Goal: Contribute content: Contribute content

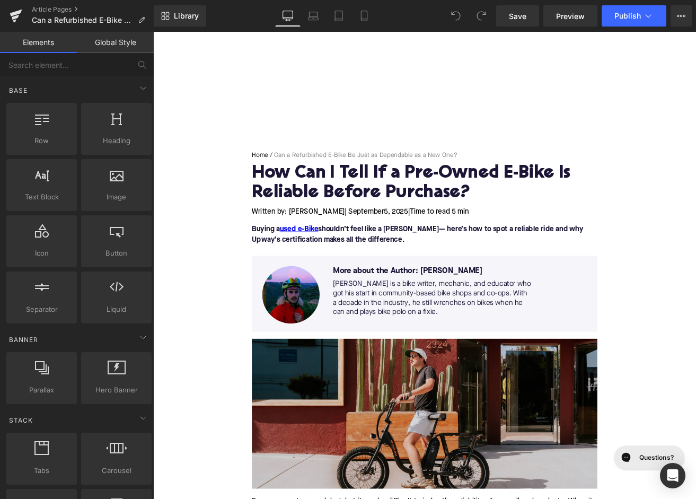
click at [368, 209] on h1 "How Can I Tell If a Pre-Owned E-Bike Is Reliable Before Purchase?" at bounding box center [474, 211] width 408 height 46
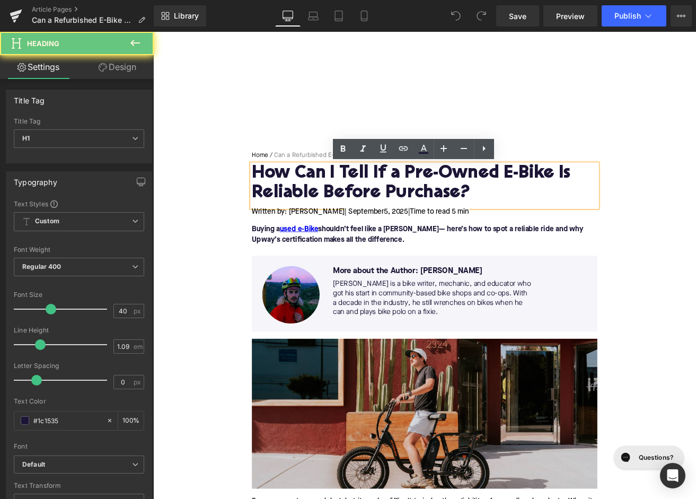
click at [368, 209] on h1 "How Can I Tell If a Pre-Owned E-Bike Is Reliable Before Purchase?" at bounding box center [474, 211] width 408 height 46
paste div
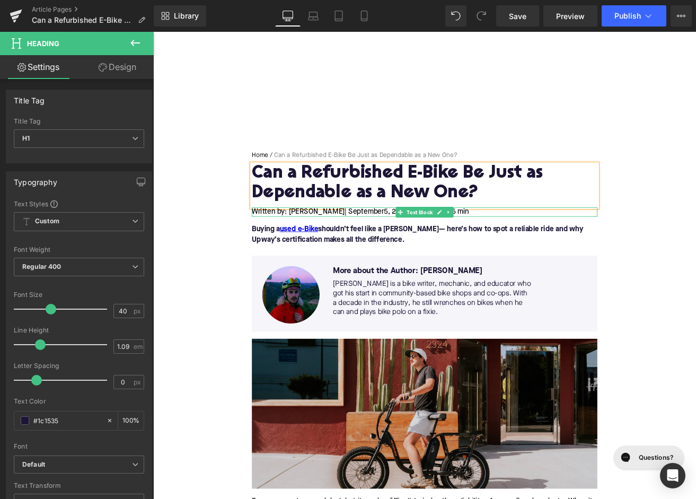
click at [425, 245] on span "5, 2025" at bounding box center [439, 244] width 29 height 8
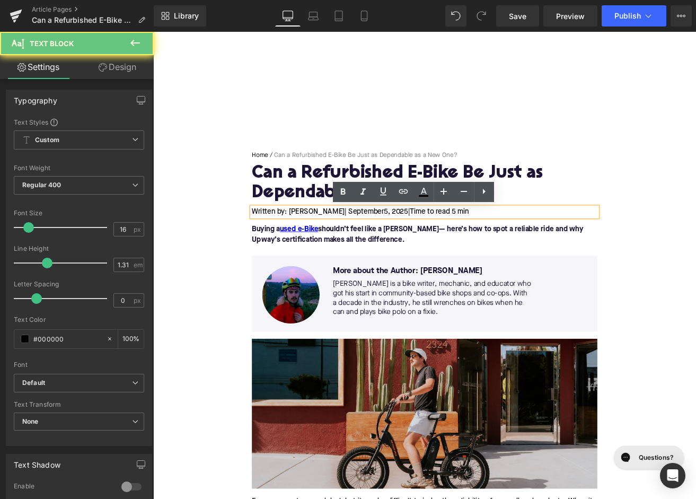
click at [425, 245] on span "5, 2025" at bounding box center [439, 244] width 29 height 8
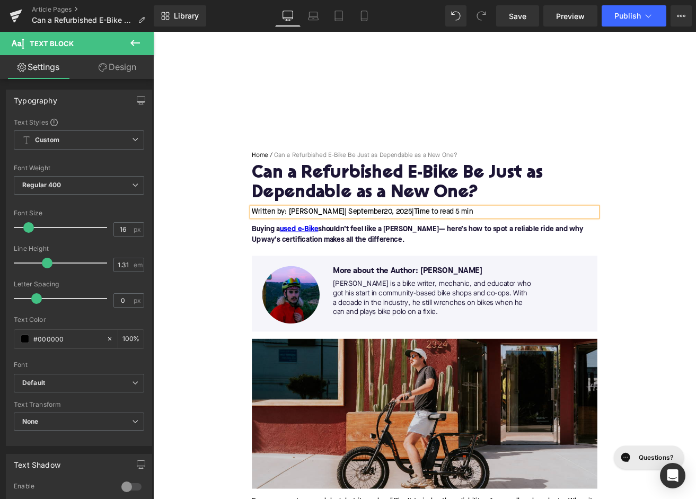
click at [502, 246] on span "Time to read 5 min" at bounding box center [496, 244] width 70 height 8
click at [394, 273] on p "Buying a used e-Bike shouldn’t feel like a [PERSON_NAME]— here’s how to spot a …" at bounding box center [474, 271] width 408 height 25
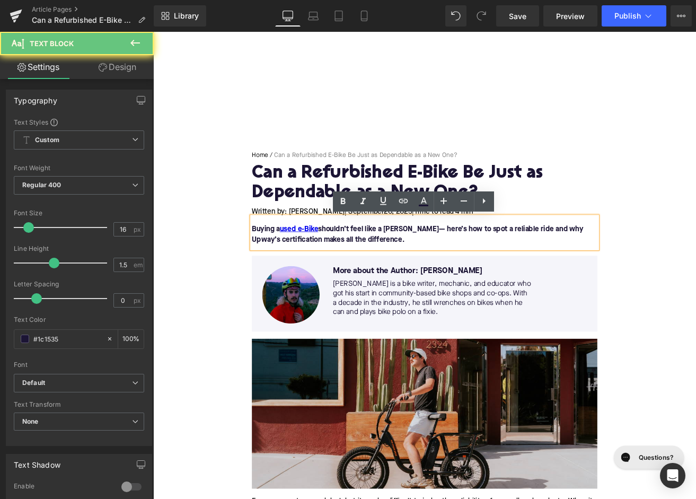
paste div
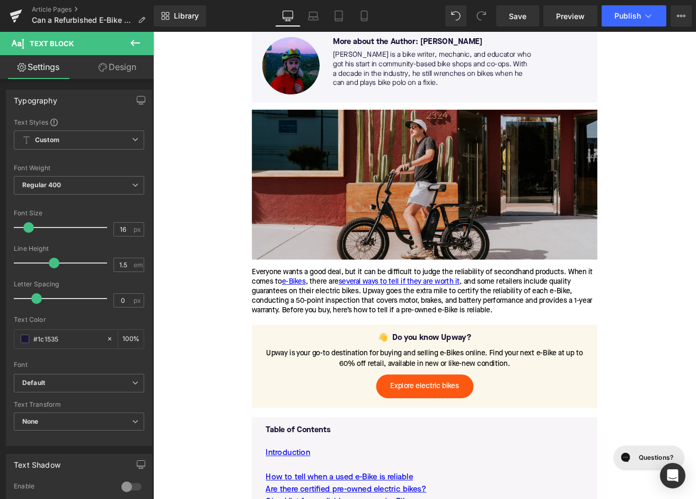
scroll to position [294, 0]
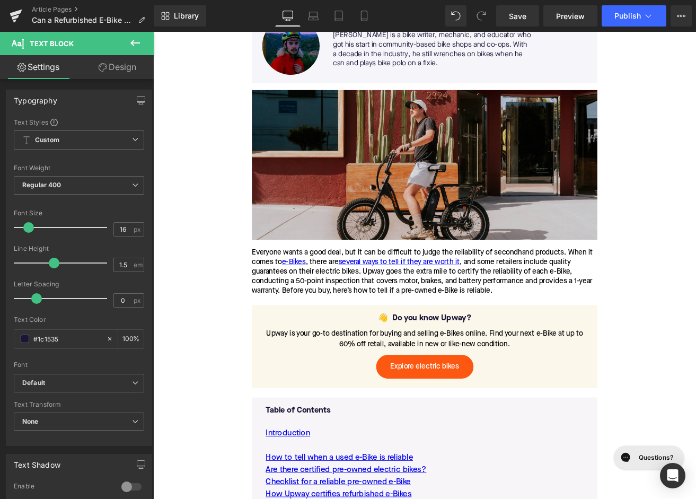
click at [326, 313] on div "Everyone wants a good deal, but it can be difficult to judge the reliability of…" at bounding box center [474, 316] width 408 height 56
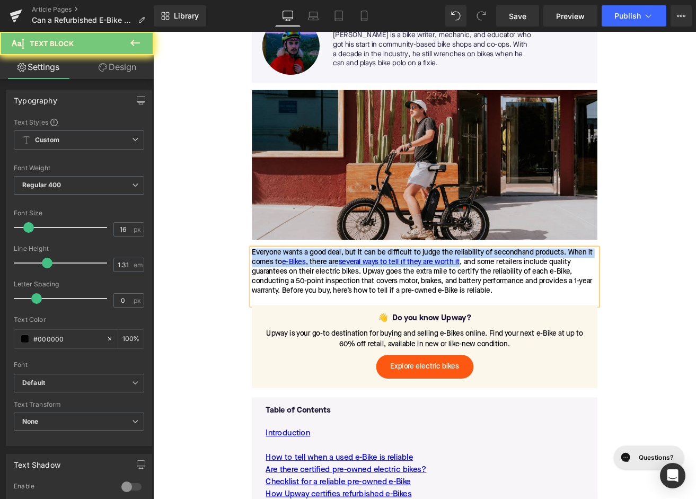
paste div
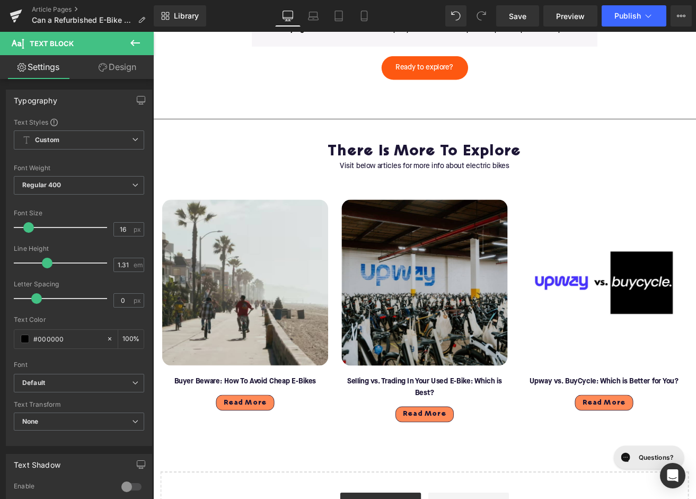
scroll to position [3227, 0]
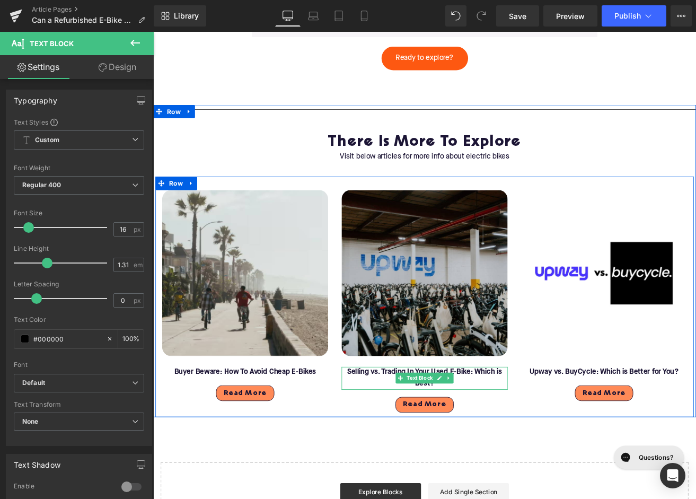
click at [433, 442] on b "Selling vs. Trading In Your Used E-Bike: Which is Best?" at bounding box center [473, 441] width 183 height 22
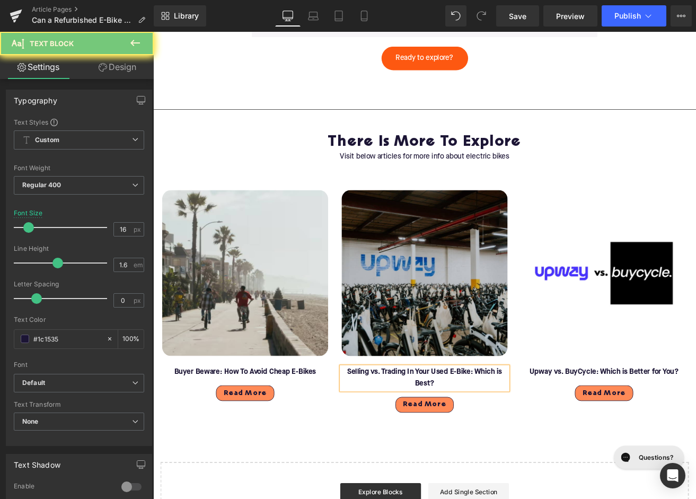
paste div
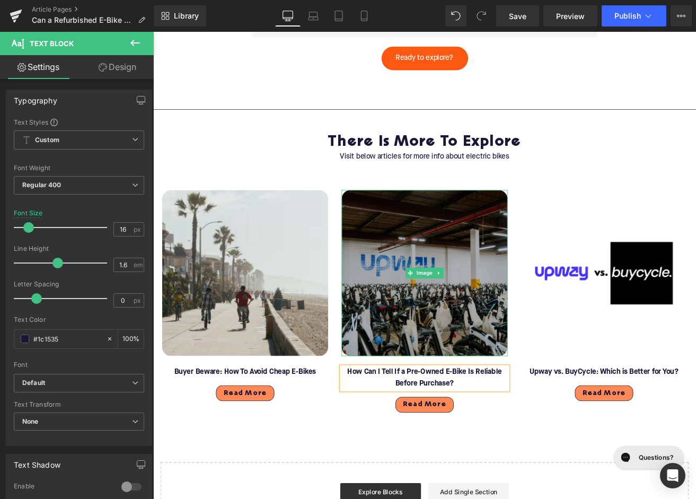
click at [464, 343] on img at bounding box center [474, 317] width 196 height 196
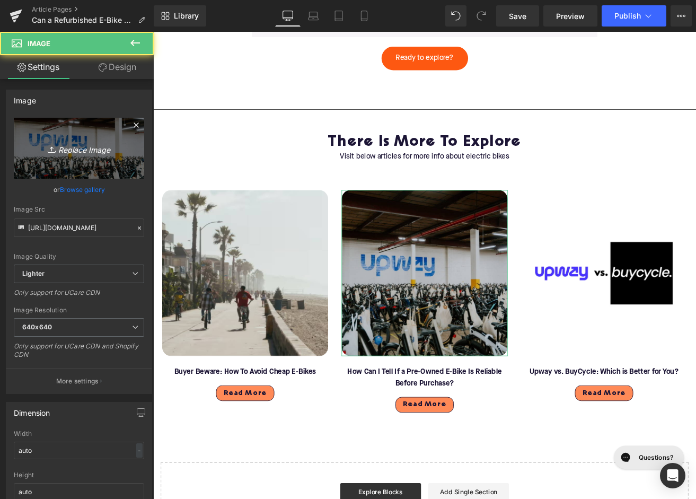
click at [57, 149] on icon at bounding box center [53, 149] width 11 height 11
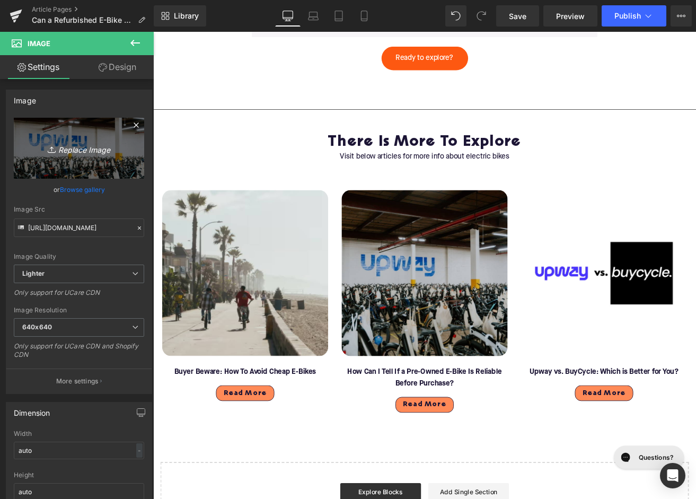
type input "C:\fakepath\Blog - More to explore(123).png"
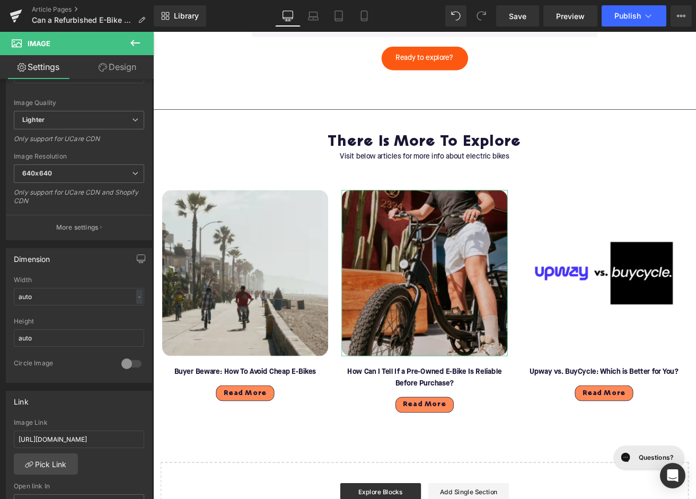
type input "[URL][DOMAIN_NAME]"
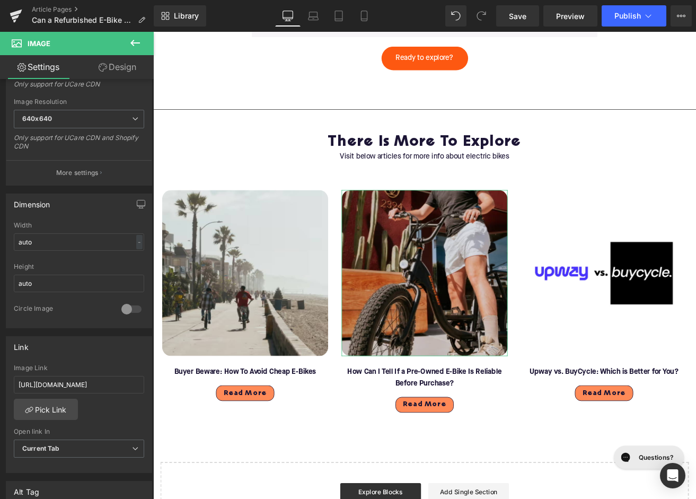
scroll to position [309, 0]
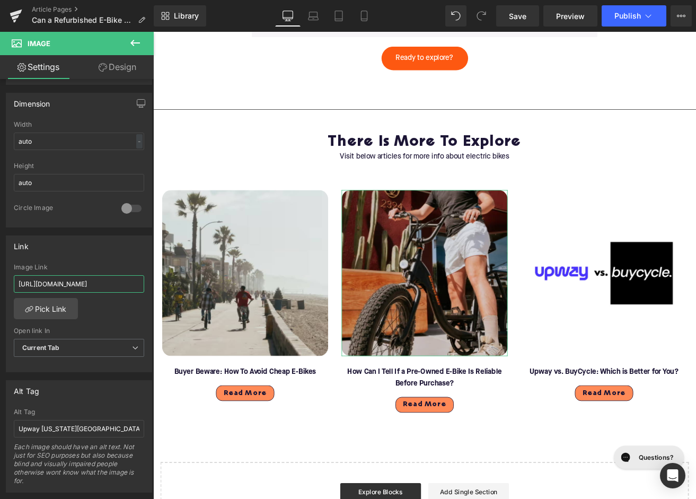
click at [64, 279] on input "[URL][DOMAIN_NAME]" at bounding box center [79, 283] width 130 height 17
paste input "how-can-i-tell-if-a-pre-owned-e-bike-is-reliable-before-purchas"
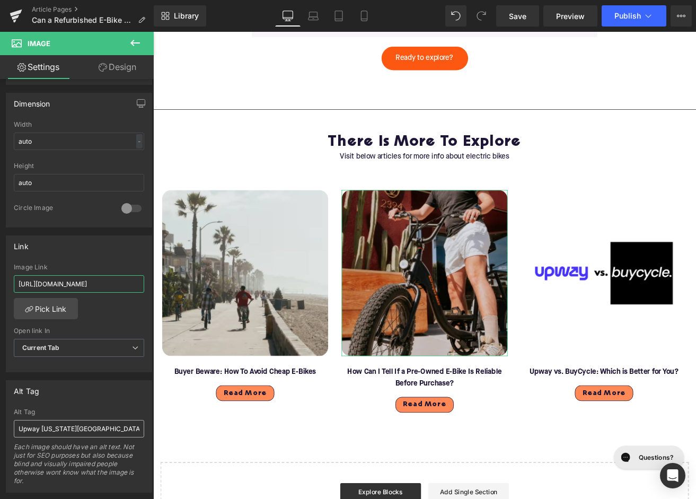
type input "[URL][DOMAIN_NAME]"
click at [47, 426] on input "Upway [US_STATE][GEOGRAPHIC_DATA] UpCenter" at bounding box center [79, 428] width 130 height 17
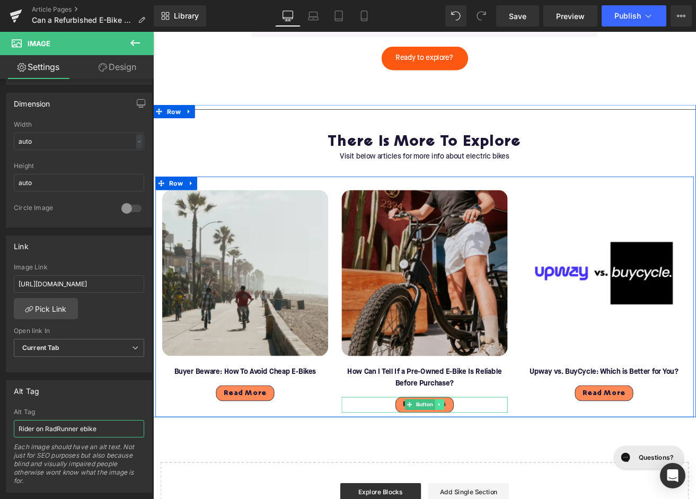
type input "Rider on RadRunner ebike"
click at [487, 476] on link at bounding box center [491, 472] width 11 height 13
click at [472, 477] on link at bounding box center [474, 472] width 11 height 13
click at [456, 477] on link "Button" at bounding box center [451, 472] width 35 height 13
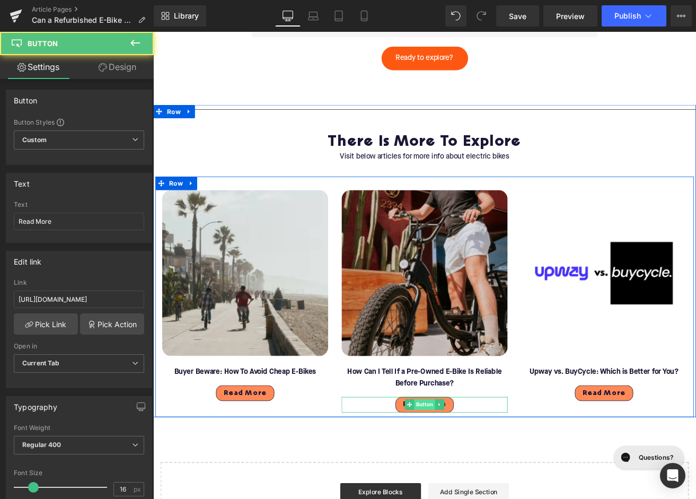
click at [468, 478] on span "Button" at bounding box center [473, 472] width 24 height 13
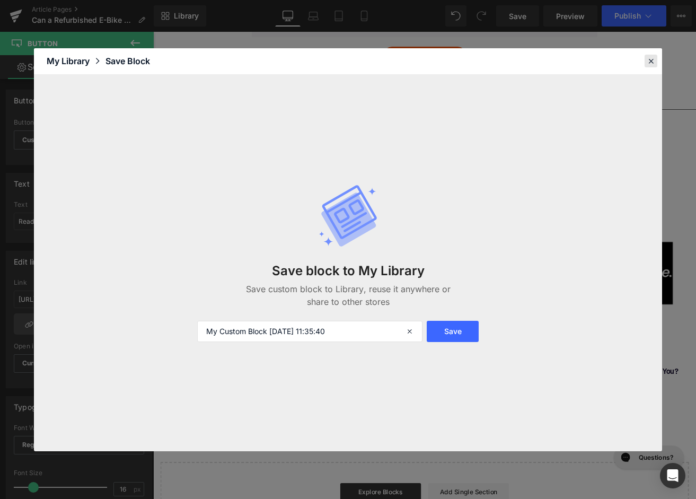
click at [653, 62] on icon at bounding box center [651, 61] width 10 height 10
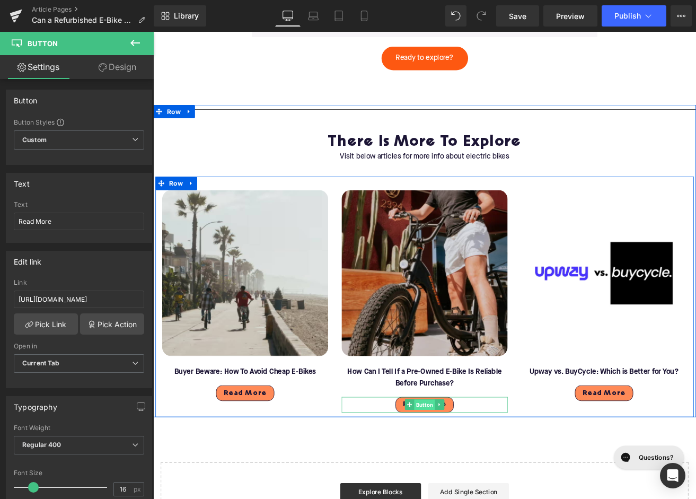
click at [472, 479] on span "Button" at bounding box center [473, 472] width 24 height 13
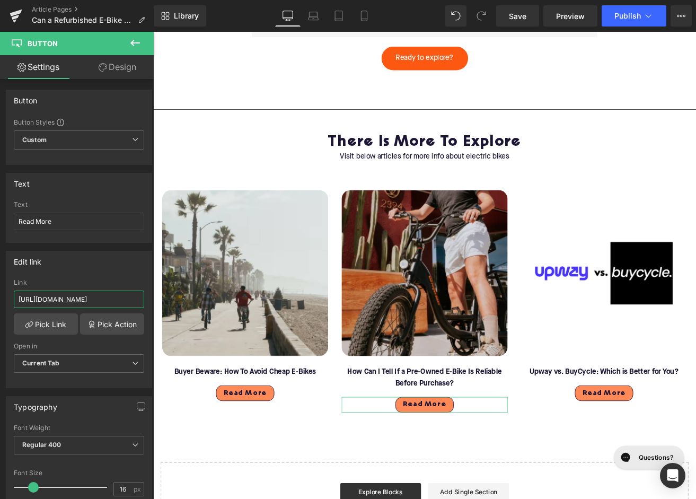
click at [54, 303] on input "[URL][DOMAIN_NAME]" at bounding box center [79, 298] width 130 height 17
paste input "how-can-i-tell-if-a-pre-owned-e-bike-is-reliable-before-purchas"
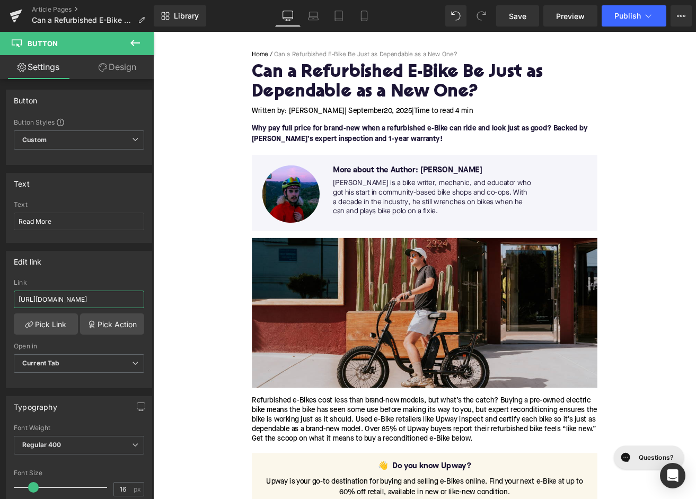
scroll to position [130, 0]
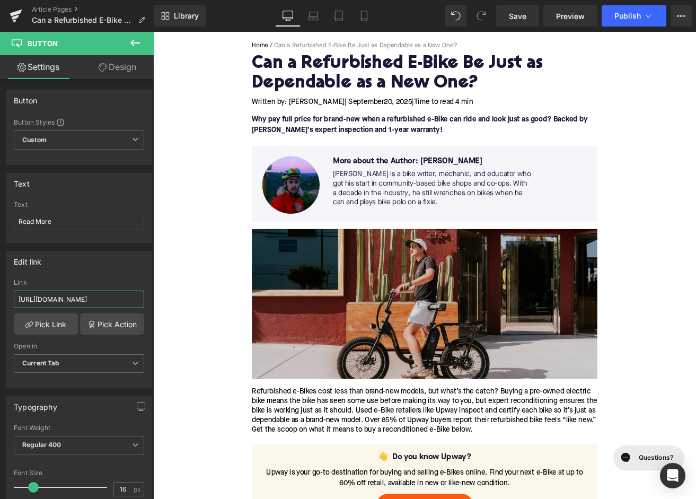
type input "[URL][DOMAIN_NAME]"
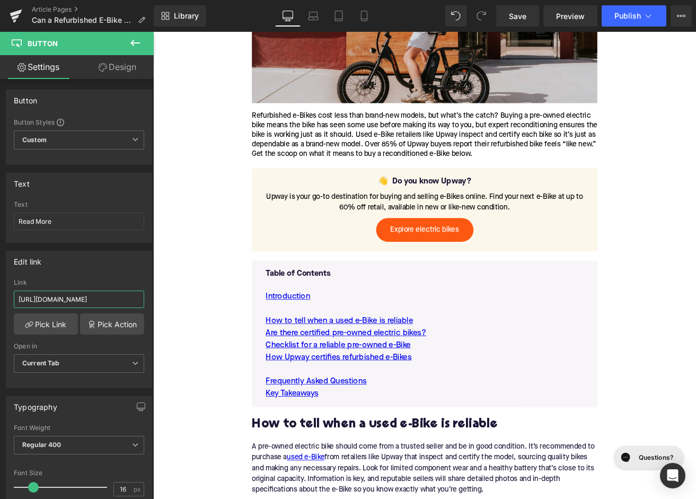
scroll to position [614, 0]
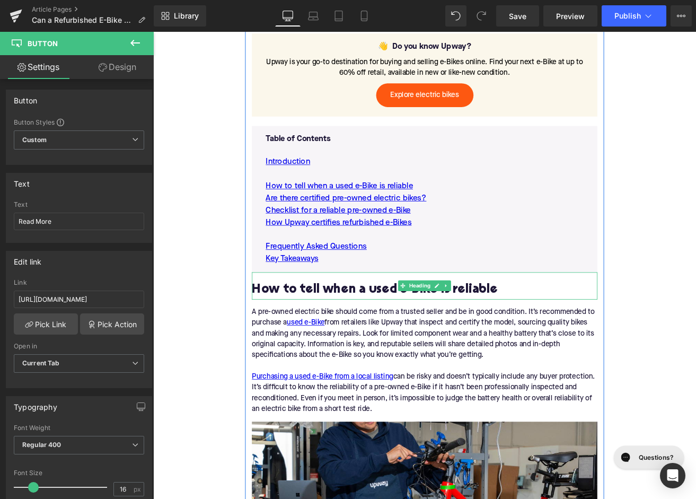
click at [343, 335] on h2 "How to tell when a used e-Bike is reliable" at bounding box center [474, 336] width 408 height 16
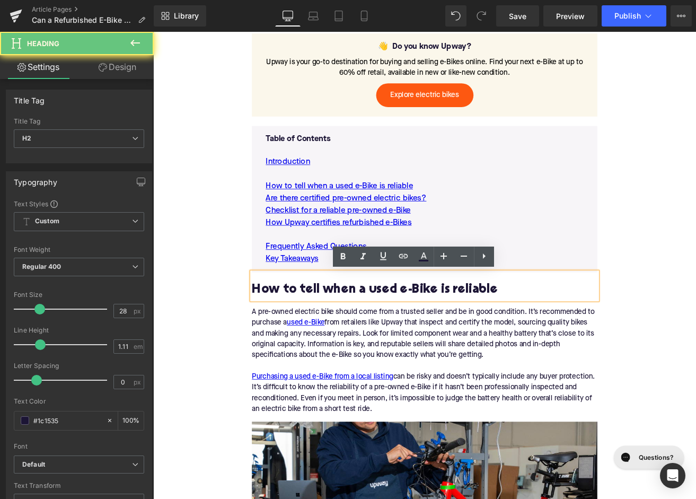
click at [343, 335] on h2 "How to tell when a used e-Bike is reliable" at bounding box center [474, 336] width 408 height 16
paste div
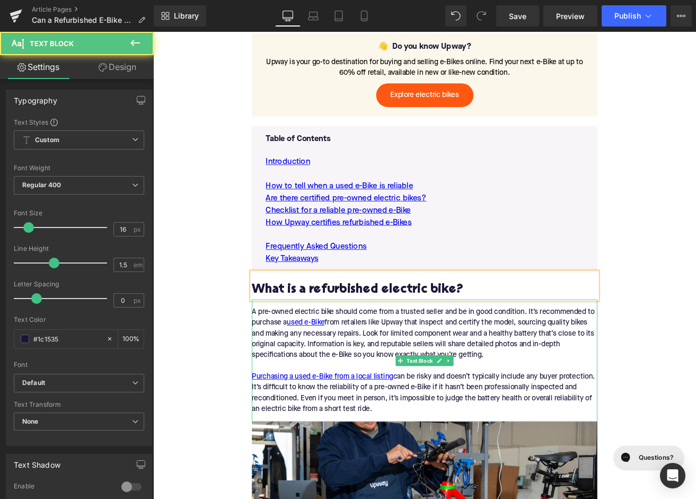
click at [359, 406] on div "A pre-owned electric bike should come from a trusted seller and be in good cond…" at bounding box center [474, 389] width 408 height 64
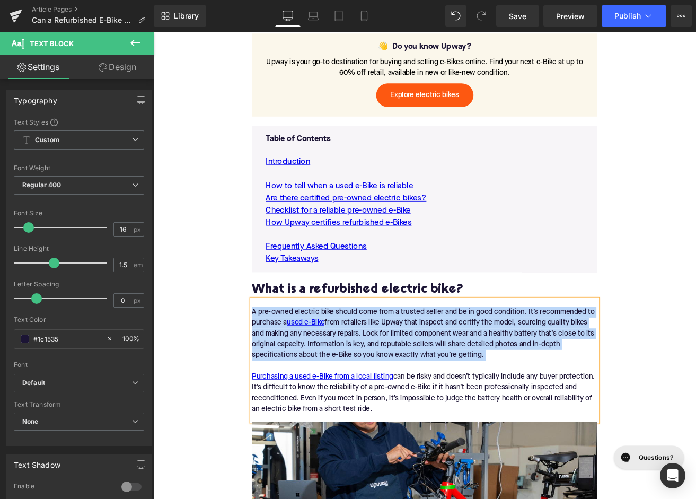
paste div
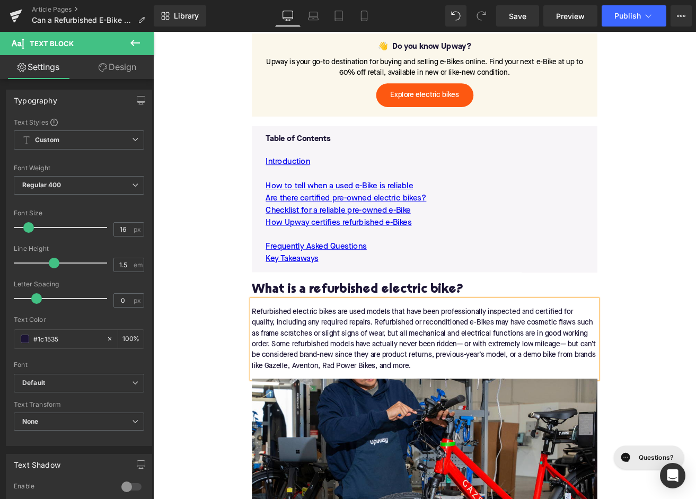
click at [323, 428] on div "Refurbished electric bikes are used models that have been professionally inspec…" at bounding box center [474, 394] width 408 height 93
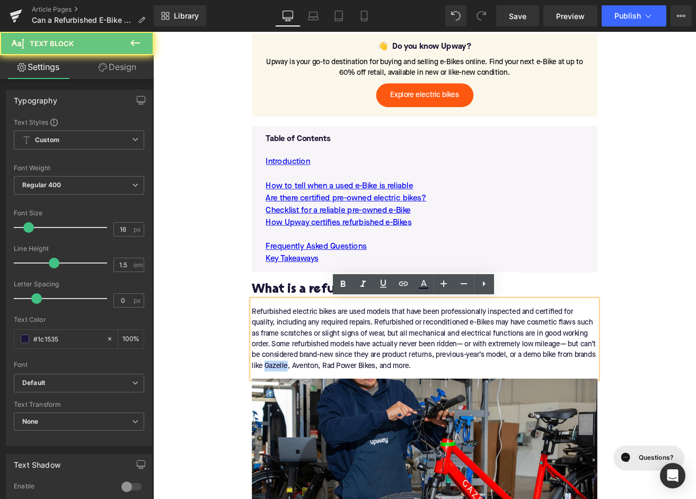
click at [323, 428] on div "Refurbished electric bikes are used models that have been professionally inspec…" at bounding box center [474, 394] width 408 height 93
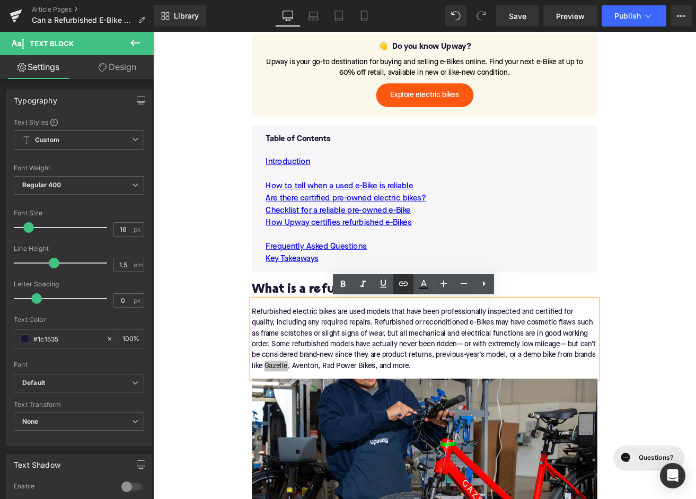
click at [402, 280] on icon at bounding box center [403, 283] width 13 height 13
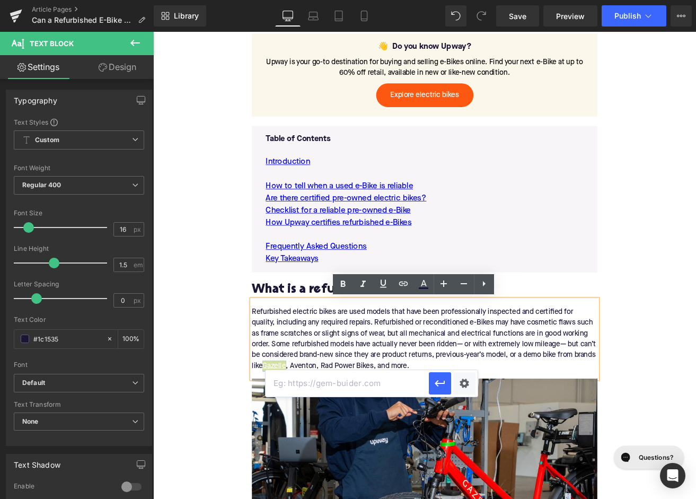
click at [377, 385] on input "text" at bounding box center [346, 383] width 163 height 26
paste input "[URL][DOMAIN_NAME]"
type input "[URL][DOMAIN_NAME]"
click at [441, 383] on icon "button" at bounding box center [439, 383] width 10 height 6
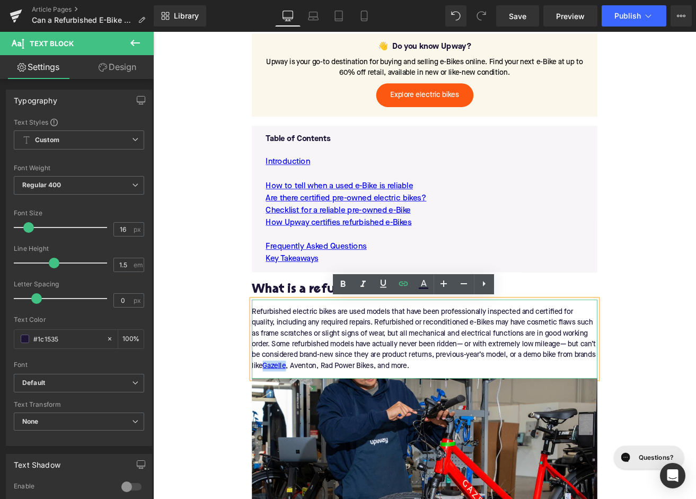
click at [349, 430] on div "Refurbished electric bikes are used models that have been professionally inspec…" at bounding box center [474, 394] width 408 height 93
click at [398, 279] on icon at bounding box center [403, 283] width 13 height 13
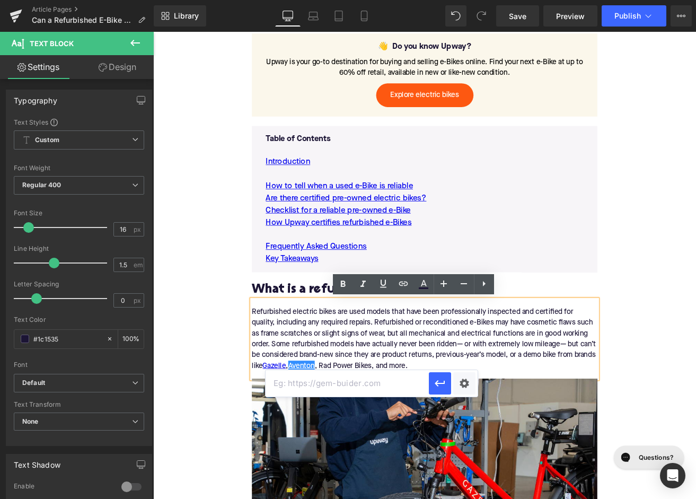
click at [355, 383] on input "text" at bounding box center [346, 383] width 163 height 26
paste input "[URL][DOMAIN_NAME]"
click at [446, 388] on icon "button" at bounding box center [439, 383] width 13 height 13
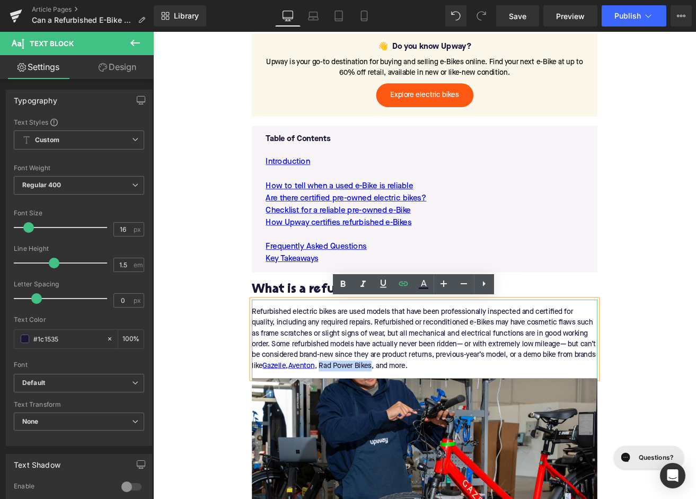
drag, startPoint x: 443, startPoint y: 425, endPoint x: 382, endPoint y: 425, distance: 61.5
click at [382, 425] on div "Refurbished electric bikes are used models that have been professionally inspec…" at bounding box center [474, 394] width 408 height 93
click at [407, 280] on icon at bounding box center [403, 283] width 13 height 13
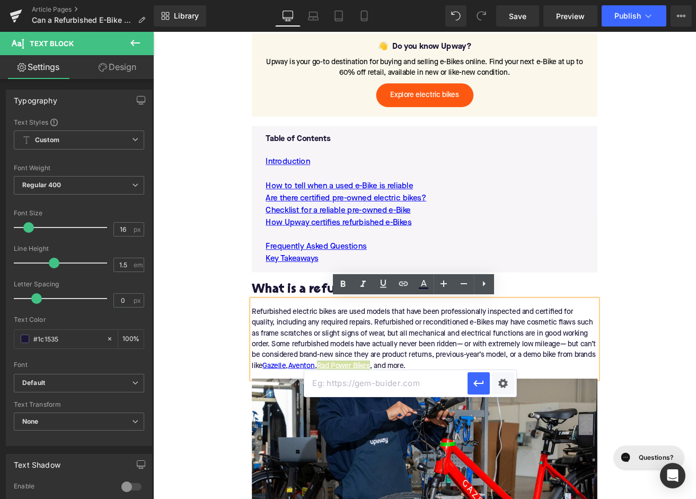
click at [374, 387] on input "text" at bounding box center [385, 383] width 163 height 26
paste input "[URL][DOMAIN_NAME]"
type input "[URL][DOMAIN_NAME]"
click at [478, 386] on icon "button" at bounding box center [478, 383] width 13 height 13
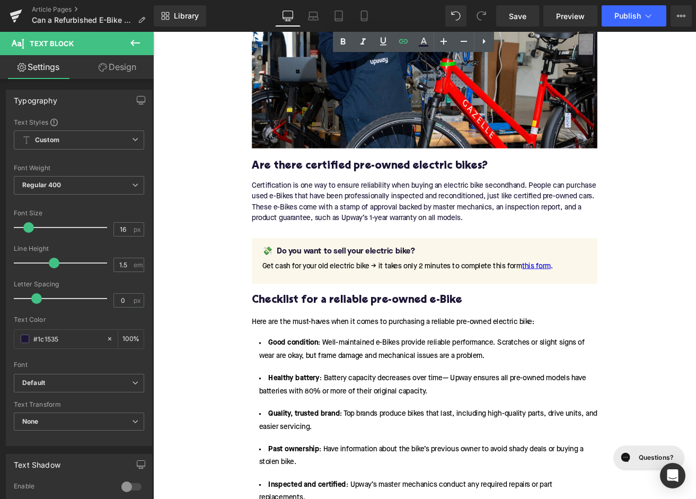
scroll to position [1078, 0]
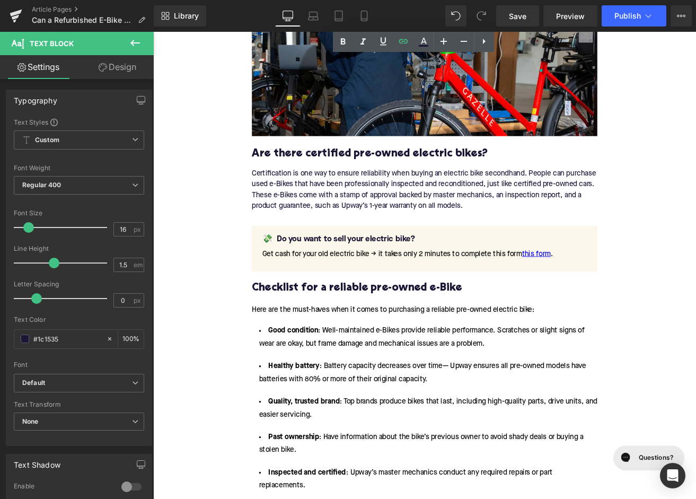
click at [324, 176] on h3 "Are there certified pre-owned electric bikes?" at bounding box center [474, 175] width 408 height 16
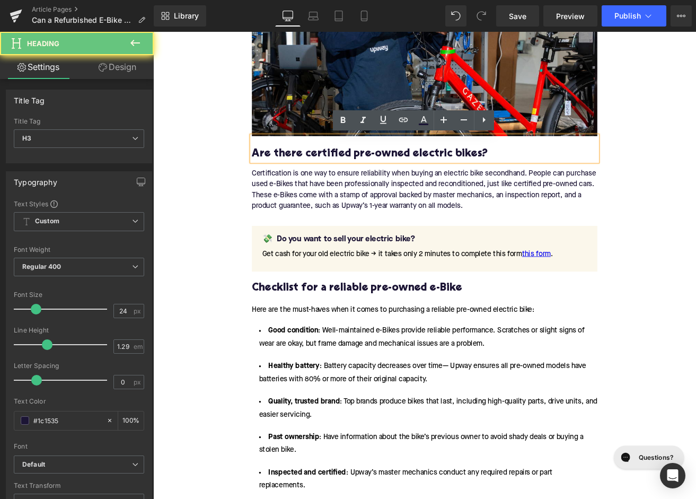
click at [324, 176] on h3 "Are there certified pre-owned electric bikes?" at bounding box center [474, 175] width 408 height 16
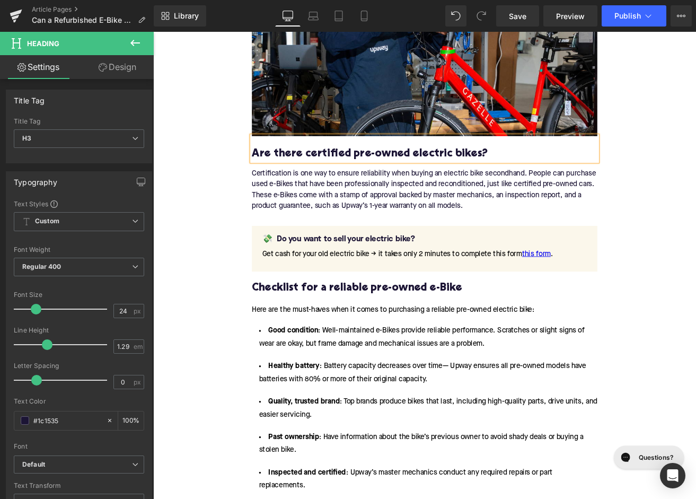
paste div
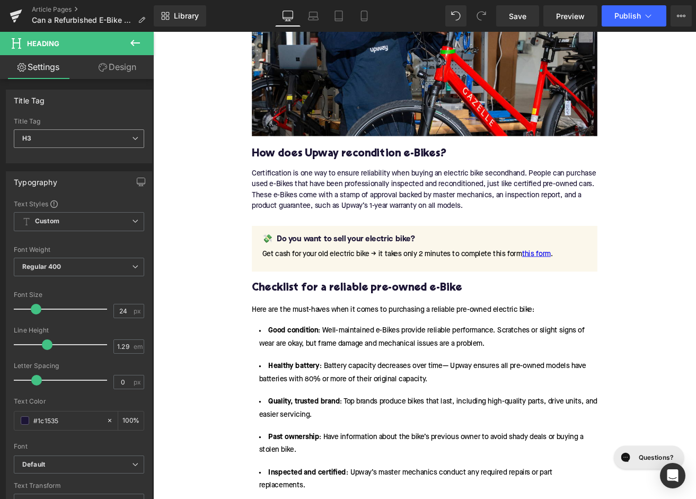
click at [104, 141] on span "H3" at bounding box center [79, 138] width 130 height 19
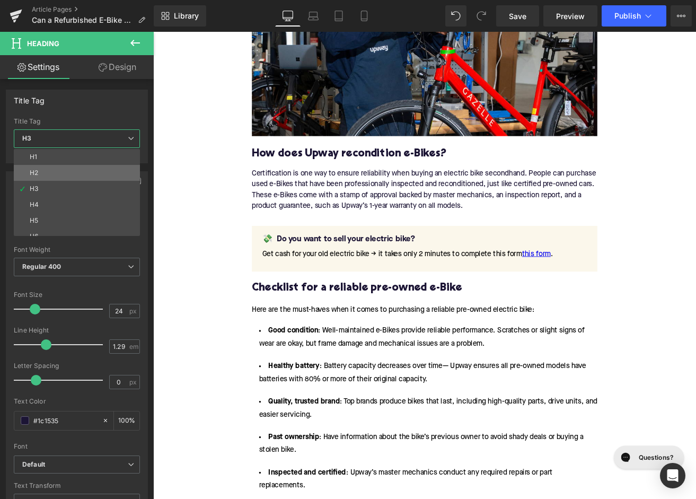
click at [107, 173] on li "H2" at bounding box center [79, 173] width 131 height 16
type input "28"
type input "1.11"
type input "100"
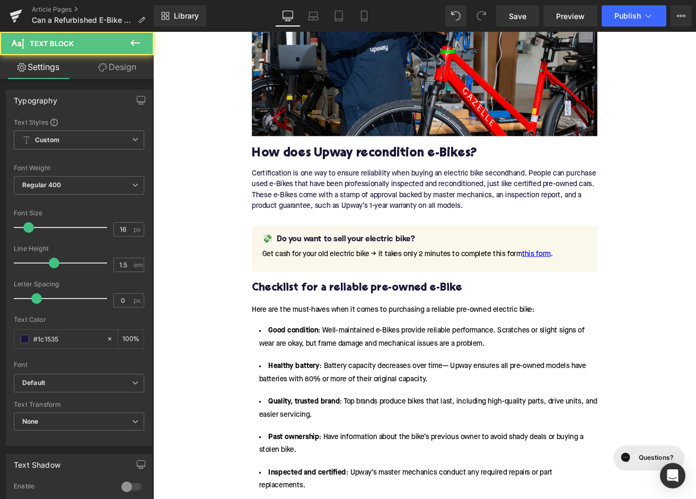
click at [414, 203] on div "Certification is one way to ensure reliability when buying an electric bike sec…" at bounding box center [474, 218] width 408 height 68
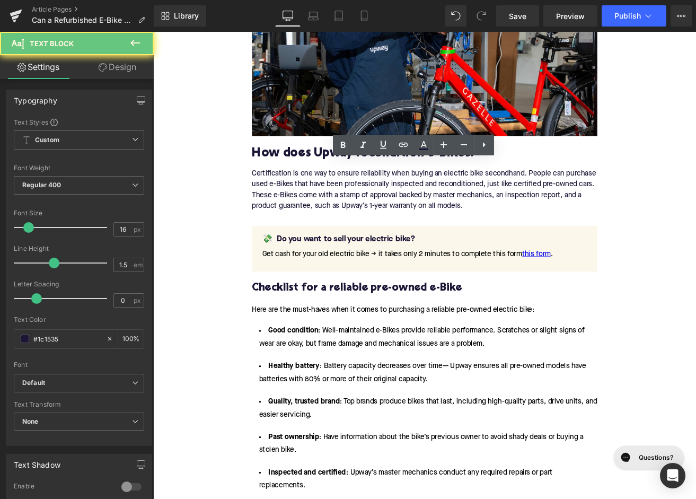
click at [414, 203] on div "Certification is one way to ensure reliability when buying an electric bike sec…" at bounding box center [474, 218] width 408 height 68
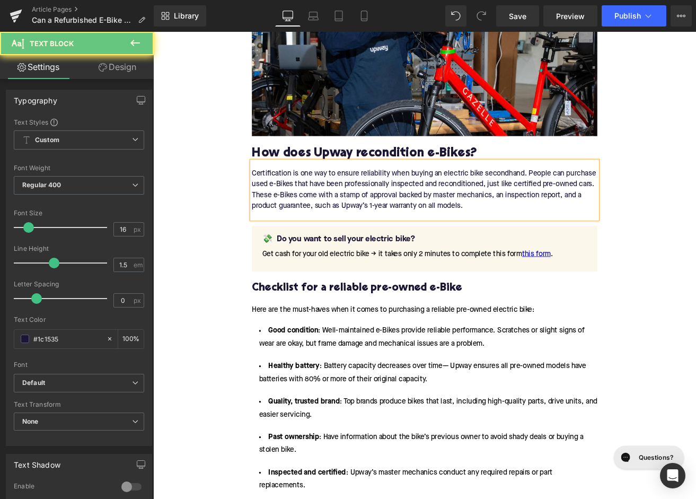
paste div
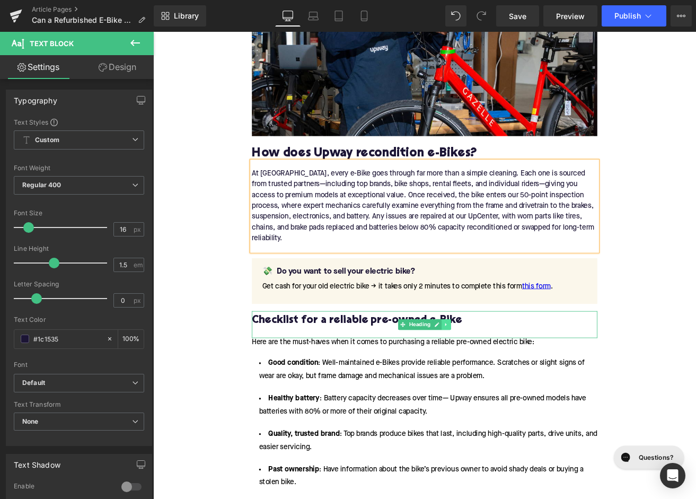
click at [501, 379] on icon at bounding box center [499, 377] width 6 height 6
click at [505, 379] on icon at bounding box center [505, 378] width 6 height 6
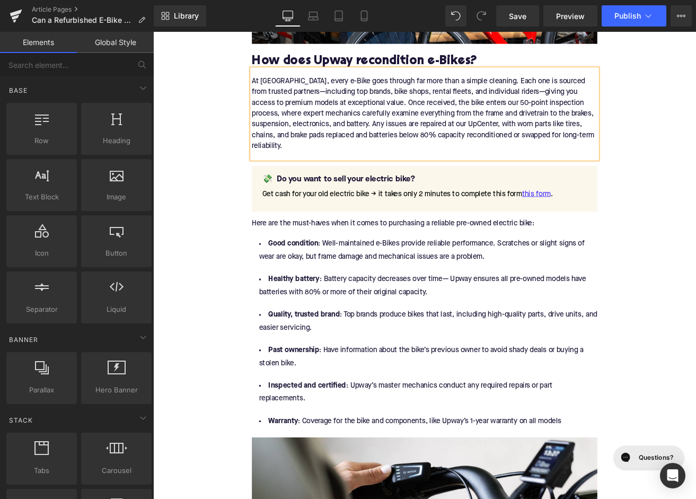
scroll to position [1166, 0]
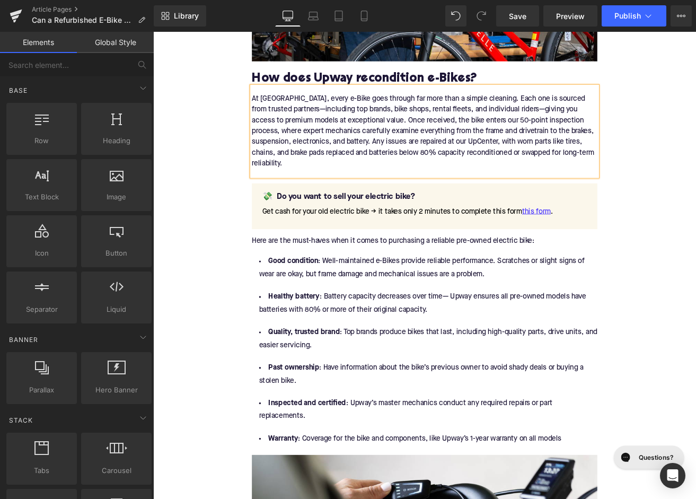
click at [368, 279] on div "Here are the must-haves when it comes to purchasing a reliable pre-owned electr…" at bounding box center [474, 284] width 408 height 22
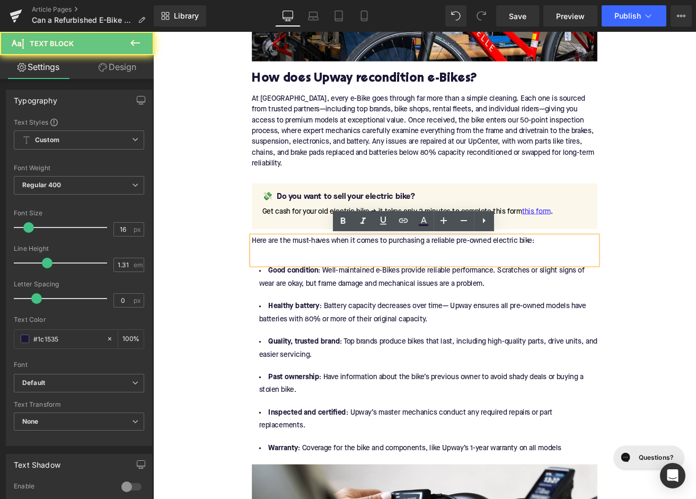
click at [368, 279] on div "Here are the must-haves when it comes to purchasing a reliable pre-owned electr…" at bounding box center [474, 289] width 408 height 33
paste div
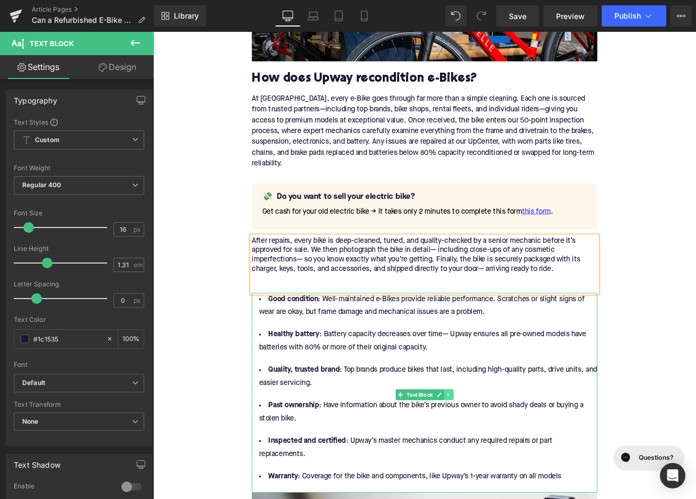
click at [504, 457] on icon at bounding box center [502, 460] width 6 height 6
click at [507, 458] on icon at bounding box center [508, 461] width 6 height 6
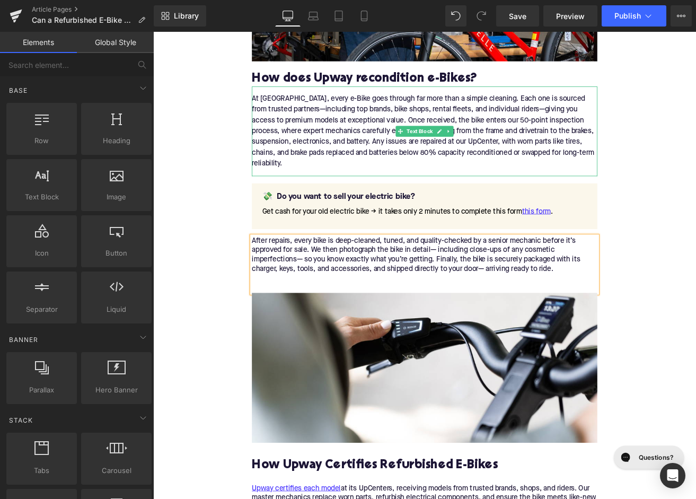
click at [316, 198] on div "At [GEOGRAPHIC_DATA], every e-Bike goes through far more than a simple cleaning…" at bounding box center [474, 149] width 408 height 106
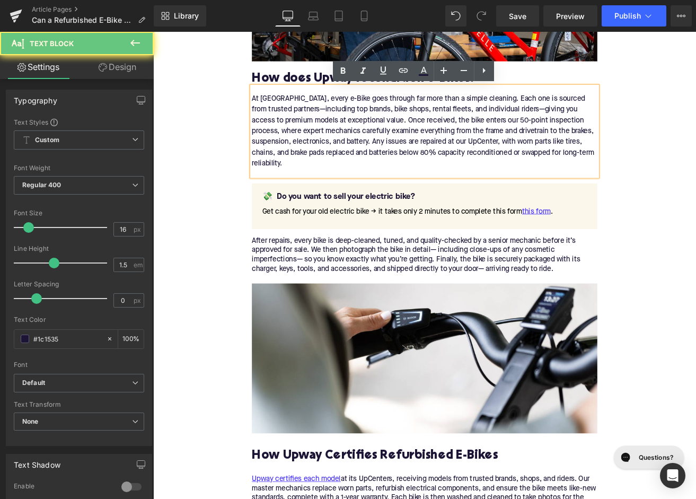
click at [318, 198] on div "At [GEOGRAPHIC_DATA], every e-Bike goes through far more than a simple cleaning…" at bounding box center [474, 149] width 408 height 106
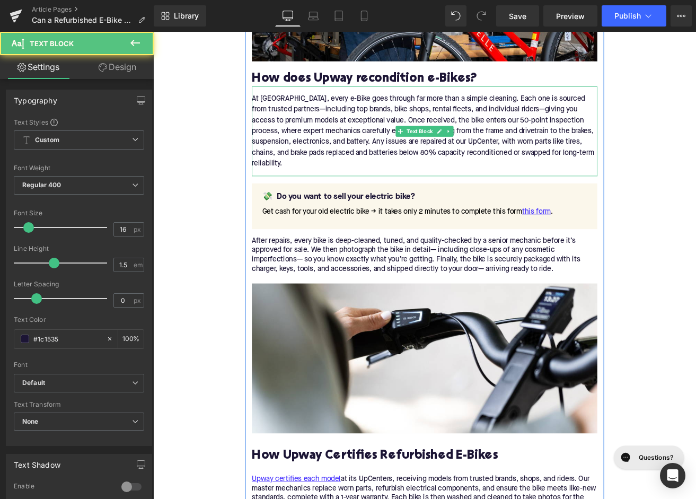
click at [305, 200] on div "At [GEOGRAPHIC_DATA], every e-Bike goes through far more than a simple cleaning…" at bounding box center [474, 149] width 408 height 106
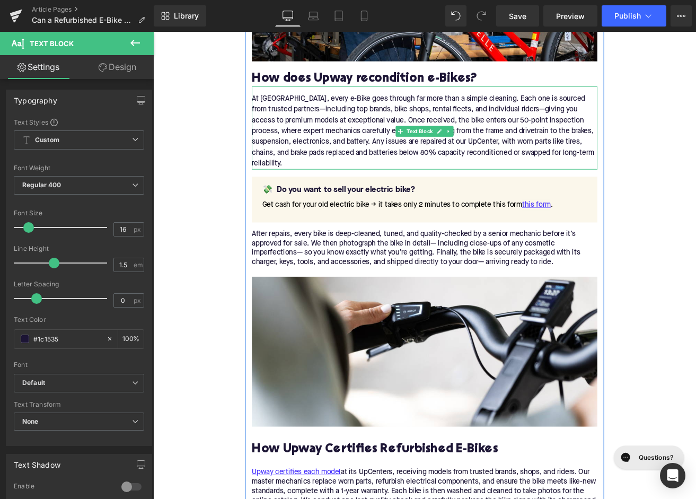
drag, startPoint x: 322, startPoint y: 202, endPoint x: 322, endPoint y: 194, distance: 7.4
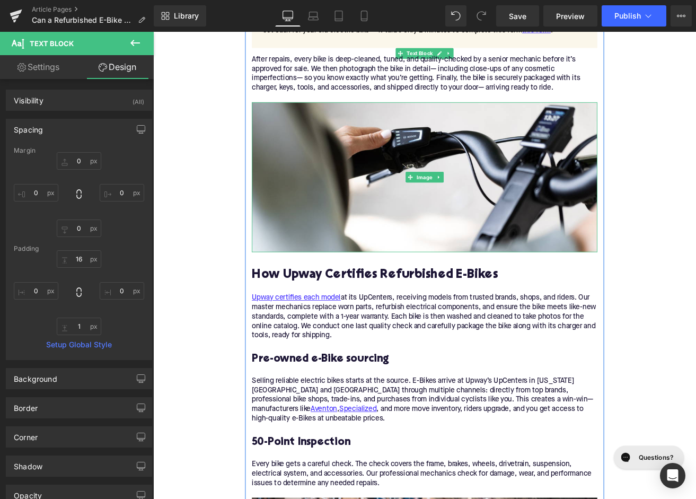
scroll to position [1408, 0]
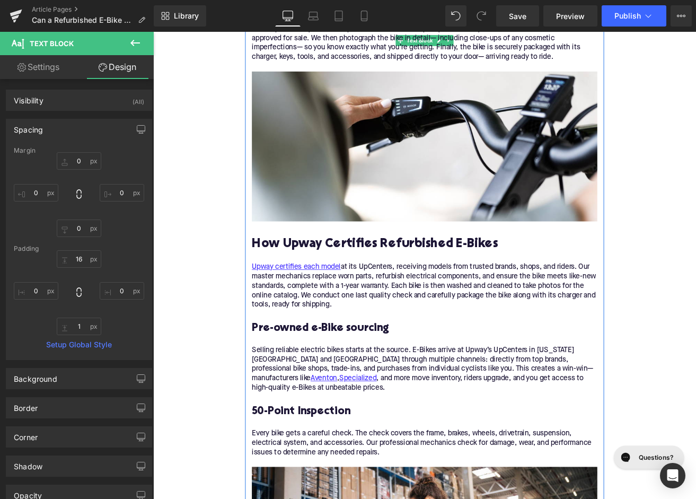
click at [359, 277] on h2 "How Upway Certifies Refurbished E-Bikes" at bounding box center [474, 283] width 408 height 16
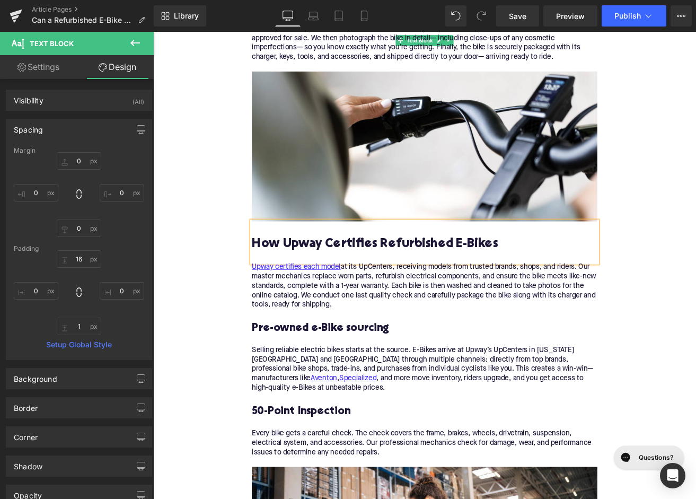
click at [359, 277] on h2 "How Upway Certifies Refurbished E-Bikes" at bounding box center [474, 283] width 408 height 16
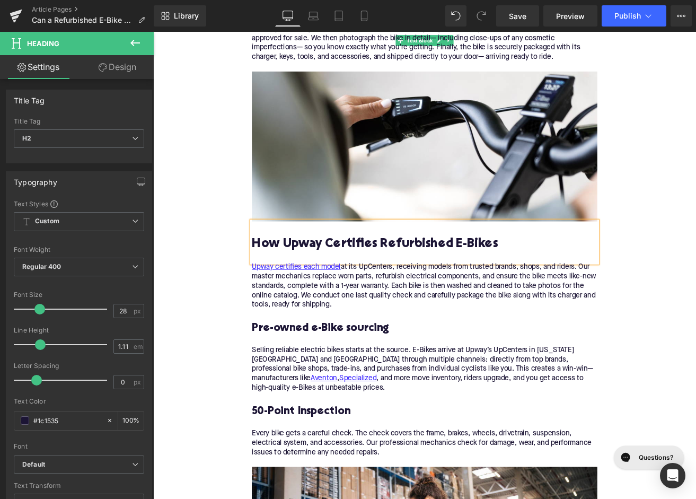
paste div
click at [378, 336] on div "Upway certifies each model at its UpCenters, receiving models from trusted bran…" at bounding box center [474, 333] width 408 height 56
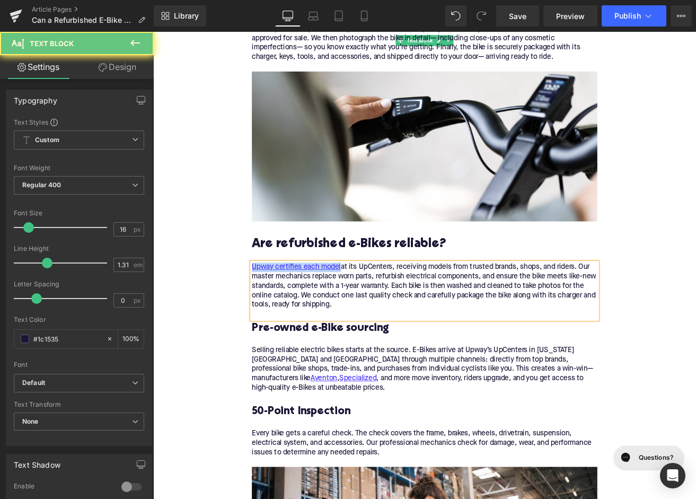
paste div
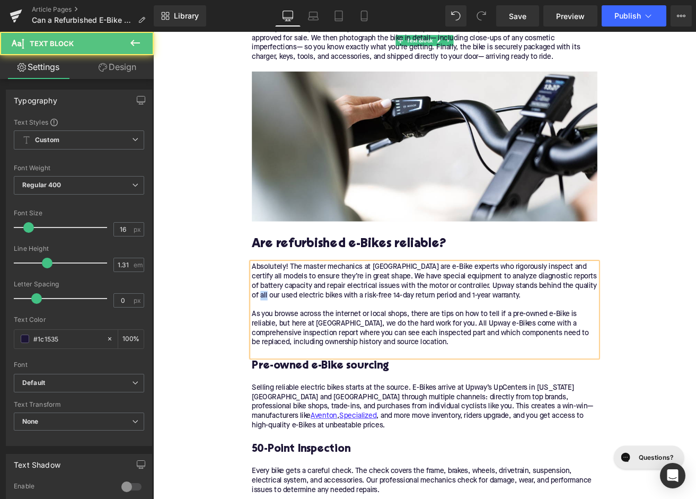
drag, startPoint x: 314, startPoint y: 344, endPoint x: 323, endPoint y: 344, distance: 8.5
click at [323, 344] on div "Absolutely! The master mechanics at [GEOGRAPHIC_DATA] are e-Bike experts who ri…" at bounding box center [474, 355] width 408 height 100
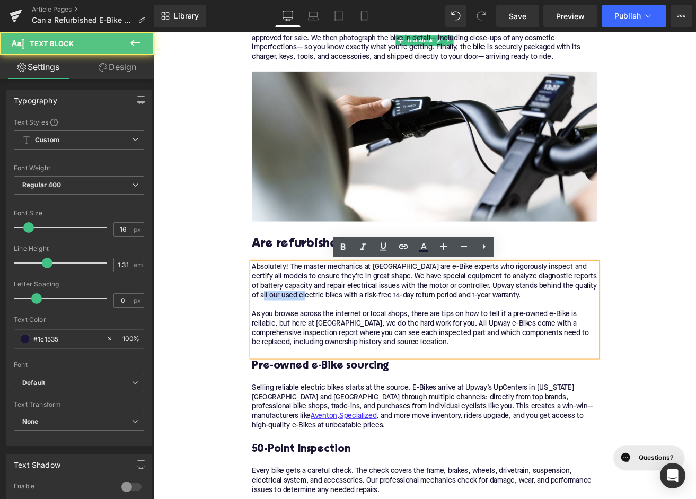
drag, startPoint x: 315, startPoint y: 343, endPoint x: 367, endPoint y: 343, distance: 51.4
click at [367, 343] on div "Absolutely! The master mechanics at [GEOGRAPHIC_DATA] are e-Bike experts who ri…" at bounding box center [474, 355] width 408 height 100
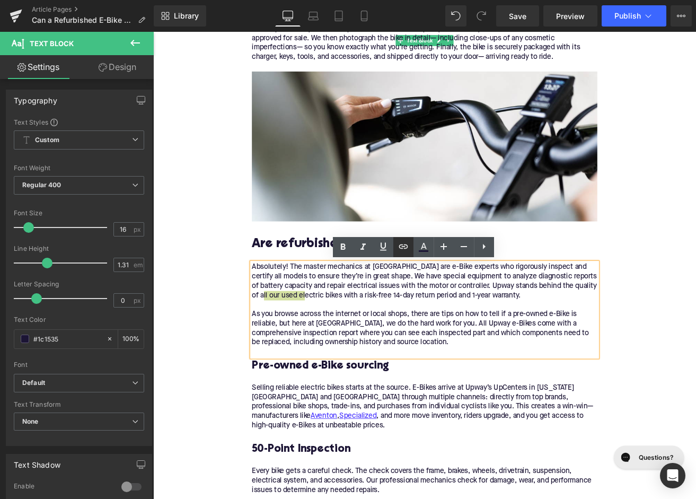
click at [401, 247] on icon at bounding box center [403, 246] width 13 height 13
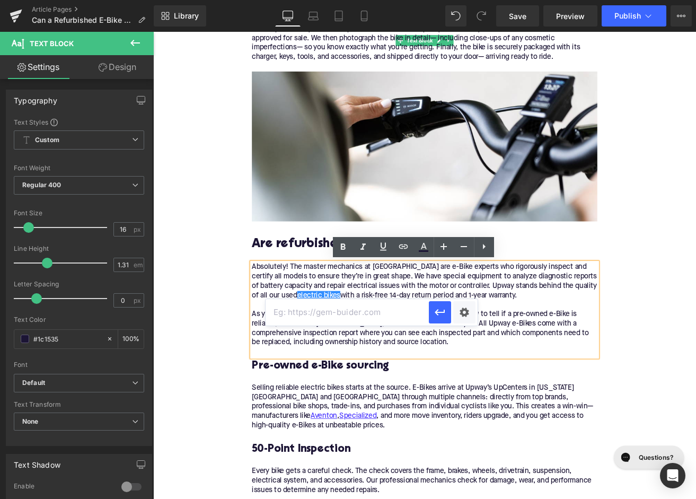
click at [344, 325] on input "text" at bounding box center [346, 312] width 163 height 26
paste input "[URL][DOMAIN_NAME]"
type input "[URL][DOMAIN_NAME]"
click at [439, 316] on icon "button" at bounding box center [439, 312] width 13 height 13
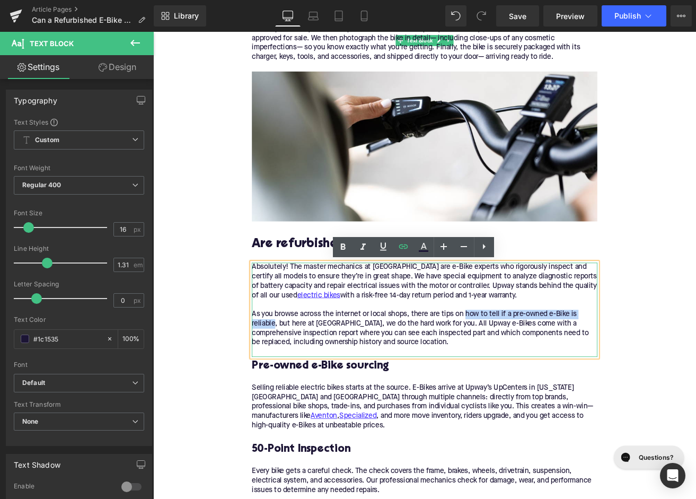
drag, startPoint x: 523, startPoint y: 366, endPoint x: 296, endPoint y: 379, distance: 227.7
click at [296, 379] on div "Absolutely! The master mechanics at [GEOGRAPHIC_DATA] are e-Bike experts who ri…" at bounding box center [474, 355] width 408 height 100
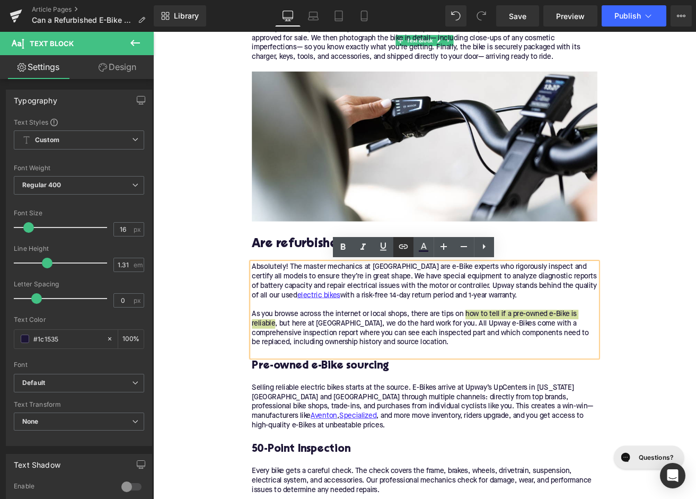
click at [401, 242] on icon at bounding box center [403, 246] width 13 height 13
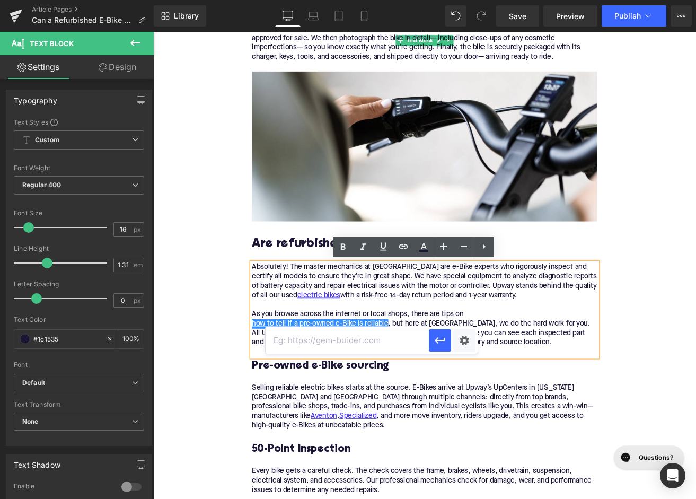
click at [374, 341] on input "text" at bounding box center [346, 340] width 163 height 26
paste input "[URL][DOMAIN_NAME]"
click at [437, 340] on icon "button" at bounding box center [439, 340] width 10 height 6
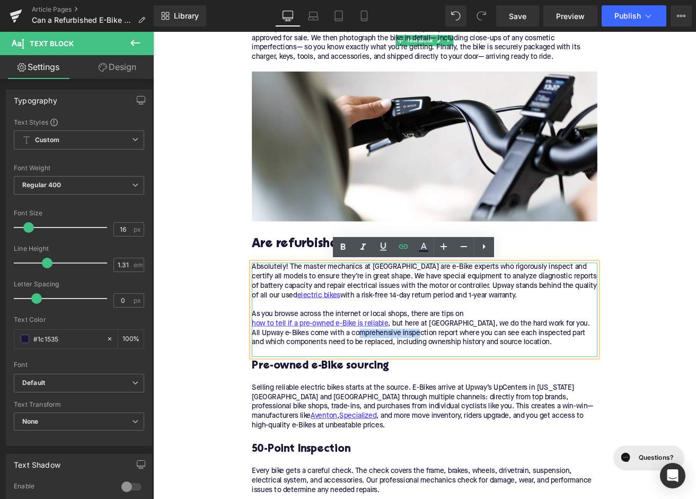
drag, startPoint x: 401, startPoint y: 387, endPoint x: 466, endPoint y: 386, distance: 65.7
click at [466, 386] on div "Absolutely! The master mechanics at [GEOGRAPHIC_DATA] are e-Bike experts who ri…" at bounding box center [474, 355] width 408 height 100
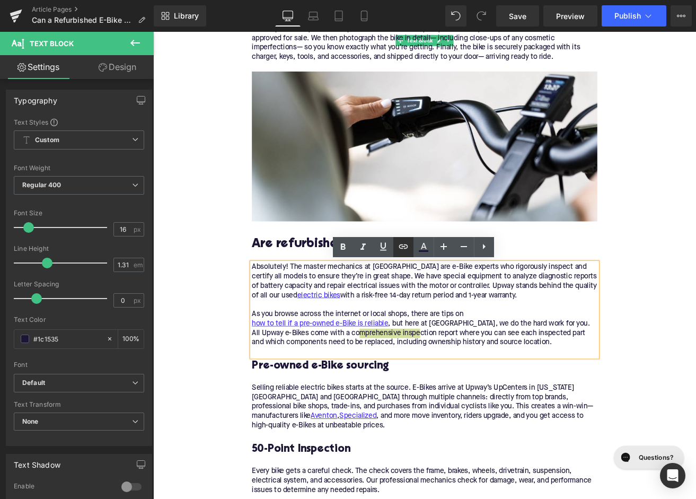
click at [401, 252] on icon at bounding box center [403, 246] width 13 height 13
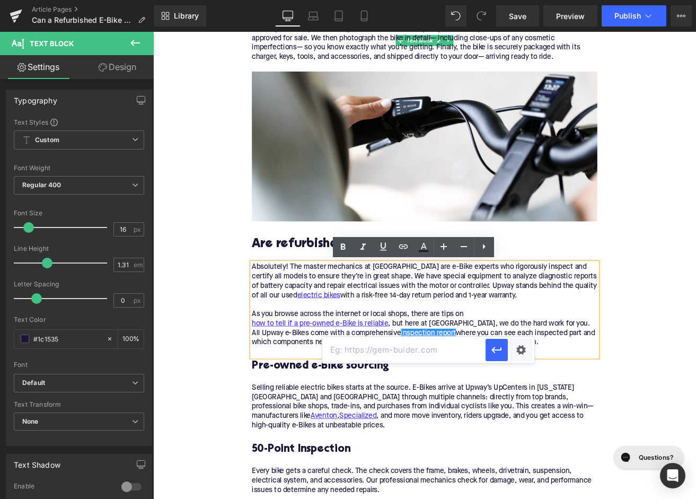
click at [403, 351] on input "text" at bounding box center [403, 349] width 163 height 26
paste input "[URL][DOMAIN_NAME]"
type input "[URL][DOMAIN_NAME]"
click at [488, 350] on button "button" at bounding box center [496, 350] width 22 height 22
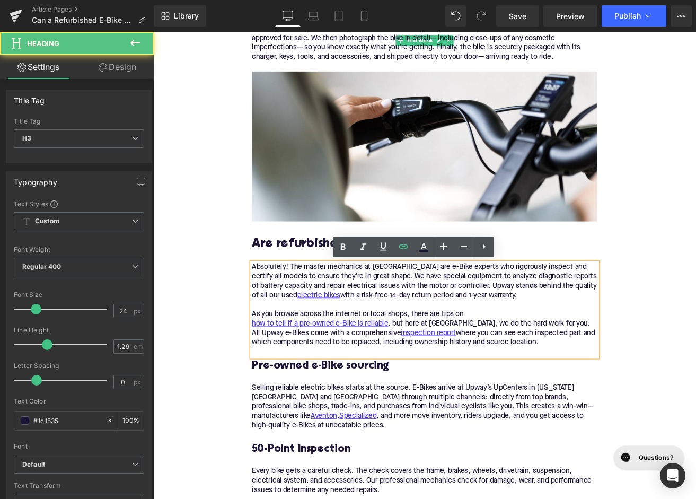
click at [374, 430] on h3 "Pre-owned e-Bike sourcing" at bounding box center [474, 427] width 408 height 16
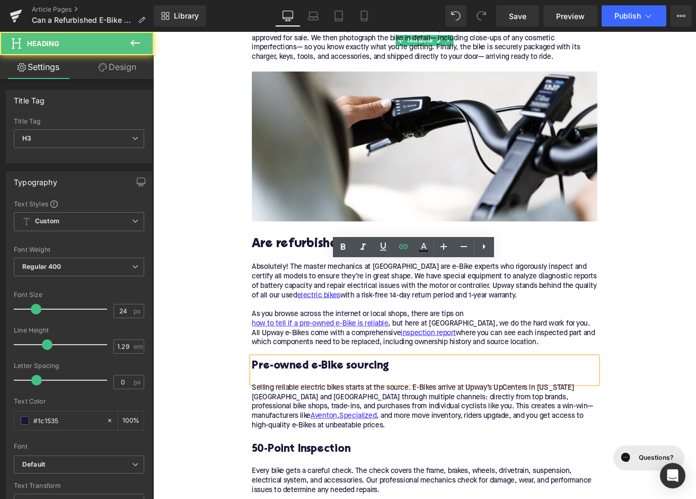
click at [374, 430] on h3 "Pre-owned e-Bike sourcing" at bounding box center [474, 427] width 408 height 16
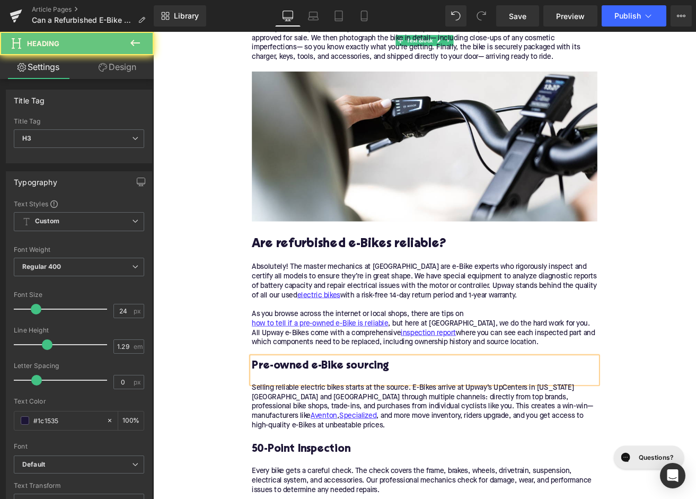
paste div
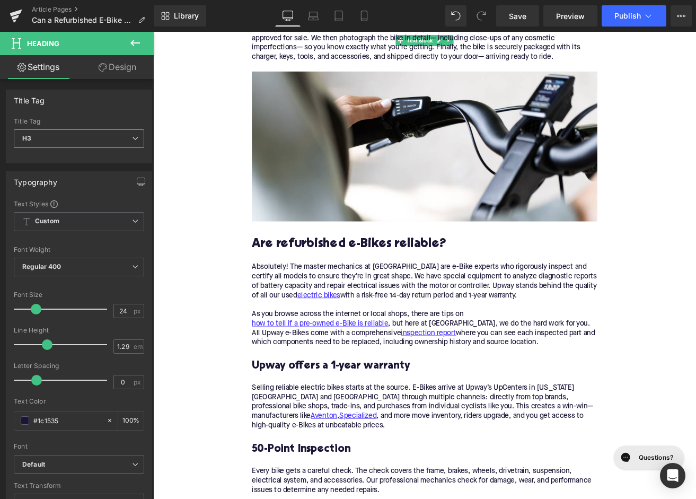
click at [90, 139] on span "H3" at bounding box center [79, 138] width 130 height 19
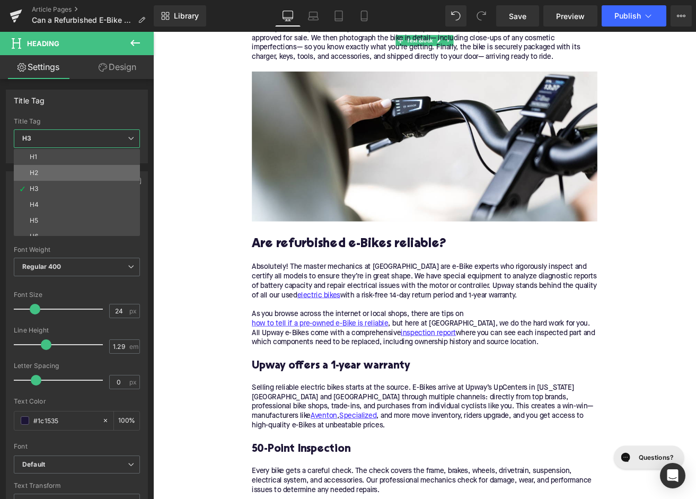
click at [91, 178] on li "H2" at bounding box center [79, 173] width 131 height 16
type input "28"
type input "1.11"
type input "100"
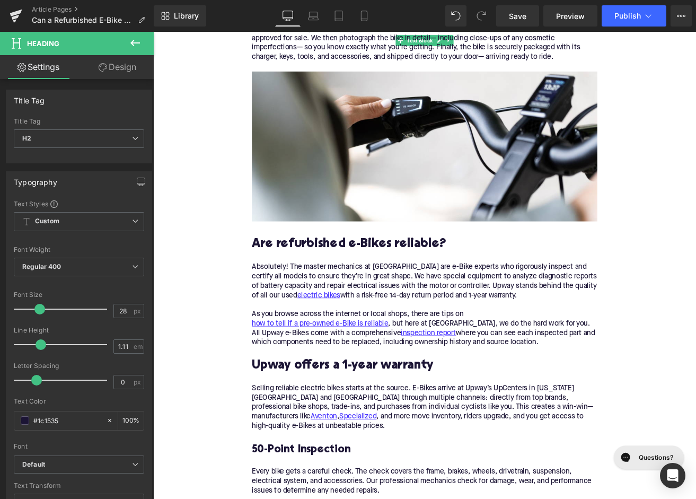
click at [450, 476] on div "Selling reliable electric bikes starts at the source. E-Bikes arrive at Upway’s…" at bounding box center [474, 481] width 408 height 67
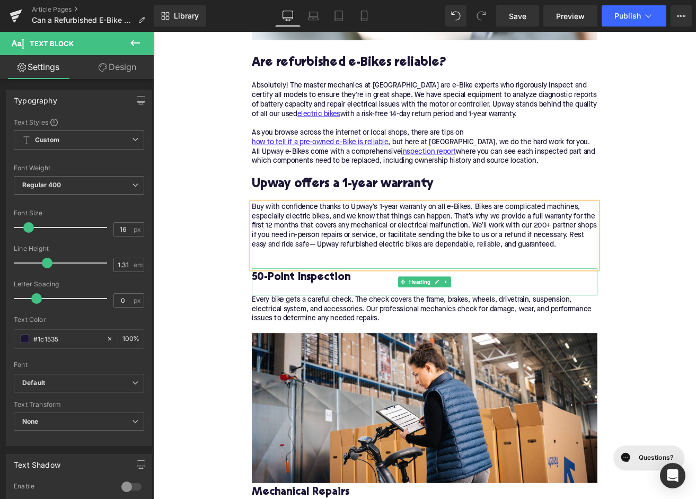
scroll to position [1790, 0]
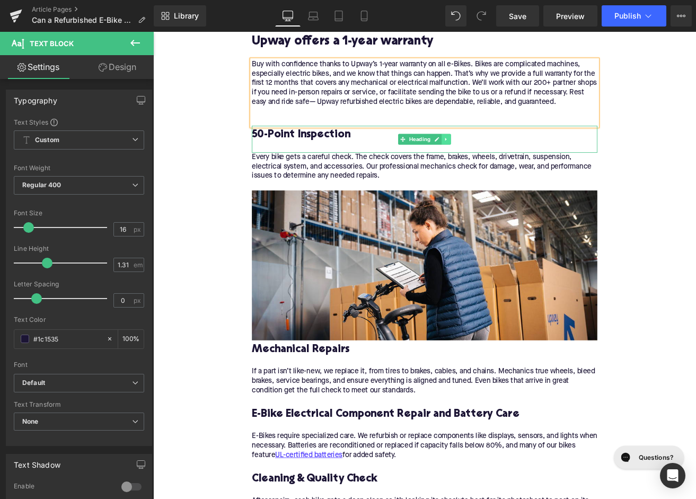
click at [500, 156] on icon at bounding box center [499, 159] width 6 height 6
click at [503, 156] on icon at bounding box center [505, 159] width 6 height 6
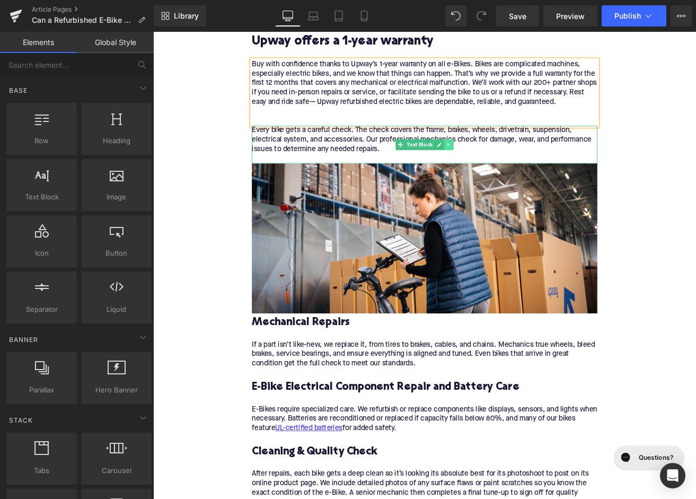
click at [503, 159] on link at bounding box center [502, 165] width 11 height 13
click at [507, 162] on icon at bounding box center [508, 165] width 6 height 6
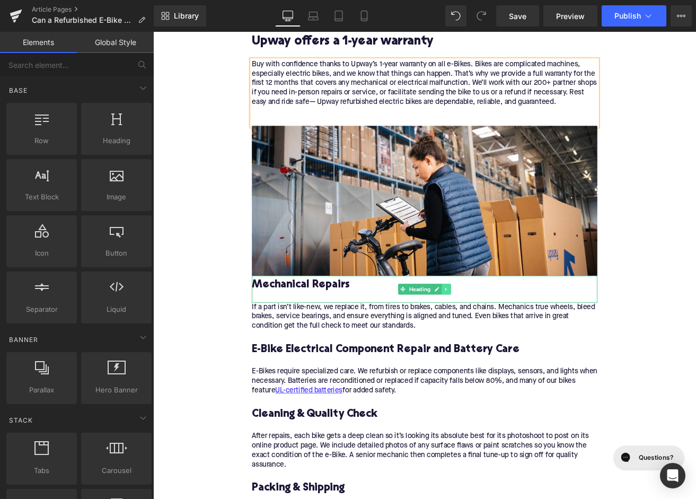
click at [498, 334] on icon at bounding box center [499, 336] width 2 height 4
click at [506, 330] on ul "Heading" at bounding box center [473, 336] width 95 height 13
click at [506, 333] on icon at bounding box center [505, 336] width 6 height 6
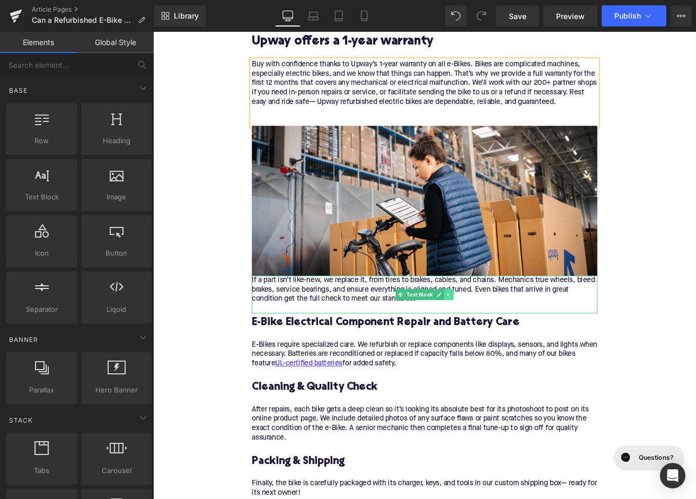
click at [506, 336] on link at bounding box center [502, 342] width 11 height 13
click at [505, 339] on icon at bounding box center [508, 342] width 6 height 6
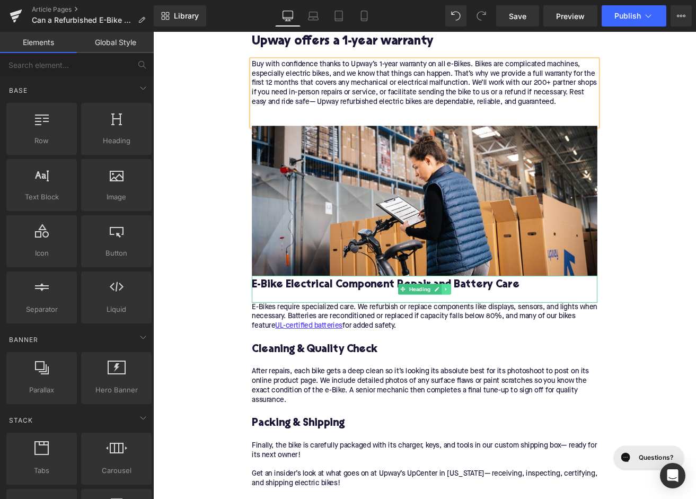
click at [502, 330] on link at bounding box center [499, 336] width 11 height 13
click at [502, 333] on icon at bounding box center [505, 336] width 6 height 6
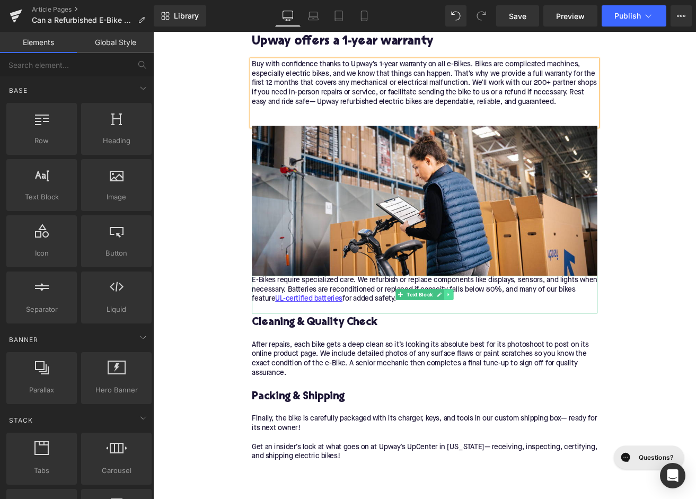
click at [502, 336] on link at bounding box center [502, 342] width 11 height 13
click at [505, 336] on link at bounding box center [507, 342] width 11 height 13
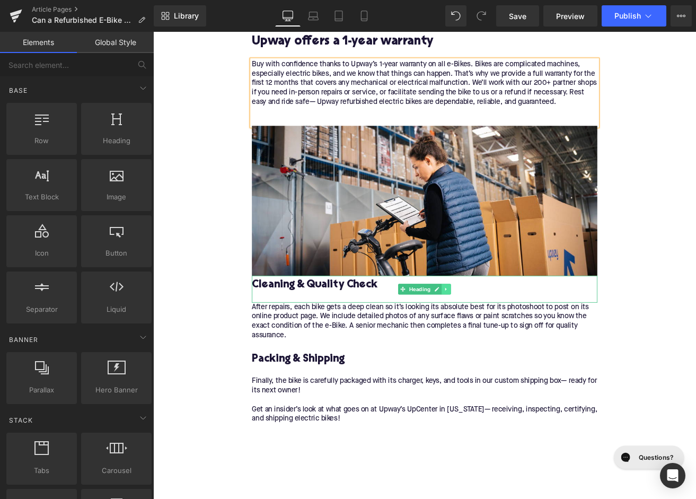
click at [502, 330] on link at bounding box center [499, 336] width 11 height 13
click at [502, 333] on icon at bounding box center [505, 336] width 6 height 6
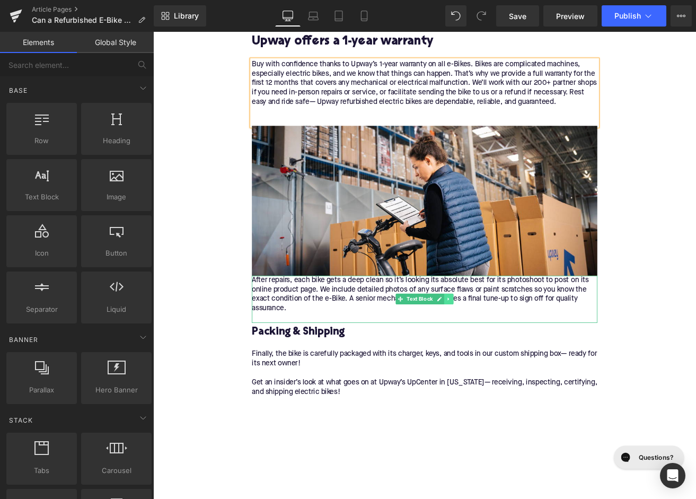
click at [501, 344] on icon at bounding box center [502, 347] width 6 height 6
click at [504, 341] on link at bounding box center [507, 347] width 11 height 13
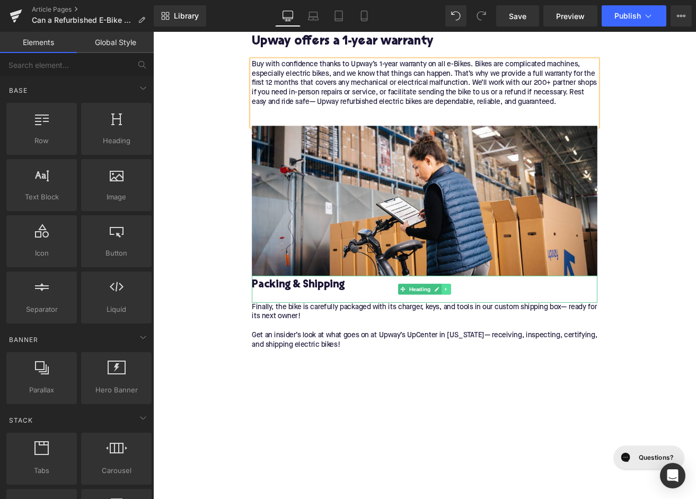
click at [502, 330] on link at bounding box center [499, 336] width 11 height 13
click at [502, 333] on icon at bounding box center [505, 336] width 6 height 6
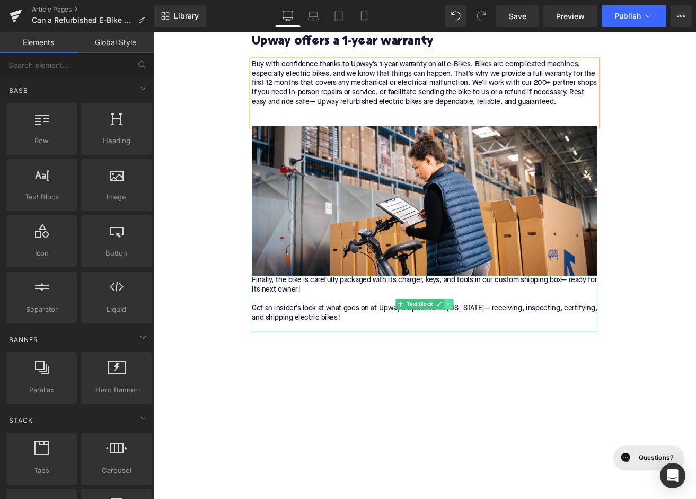
click at [502, 347] on link at bounding box center [502, 353] width 11 height 13
click at [507, 350] on icon at bounding box center [508, 353] width 6 height 6
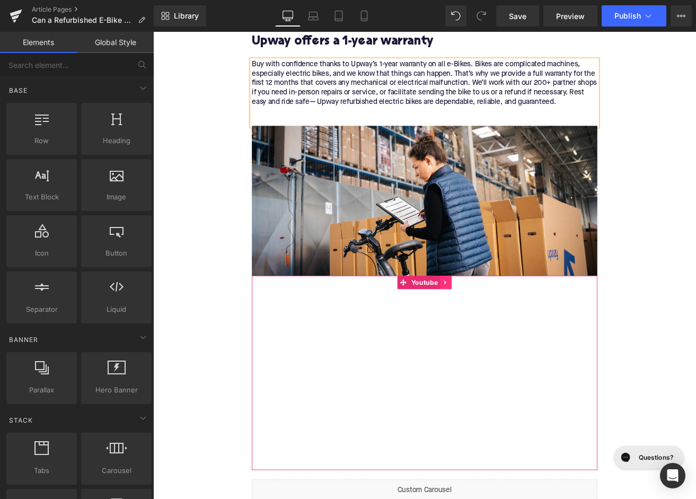
click at [499, 324] on icon at bounding box center [498, 328] width 7 height 8
click at [503, 324] on icon at bounding box center [505, 327] width 7 height 7
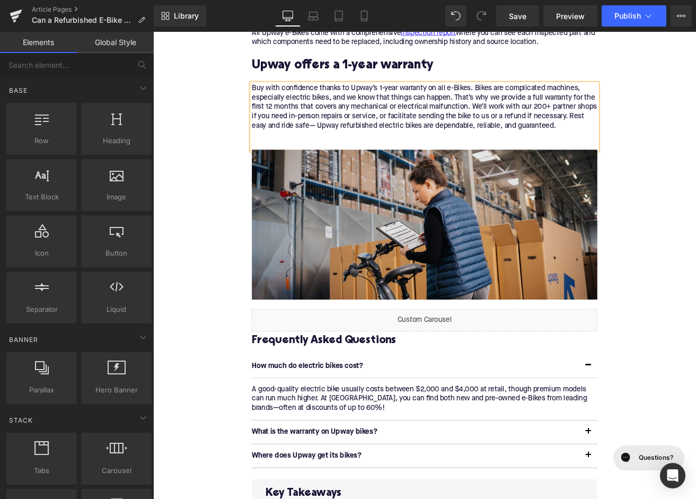
scroll to position [1801, 0]
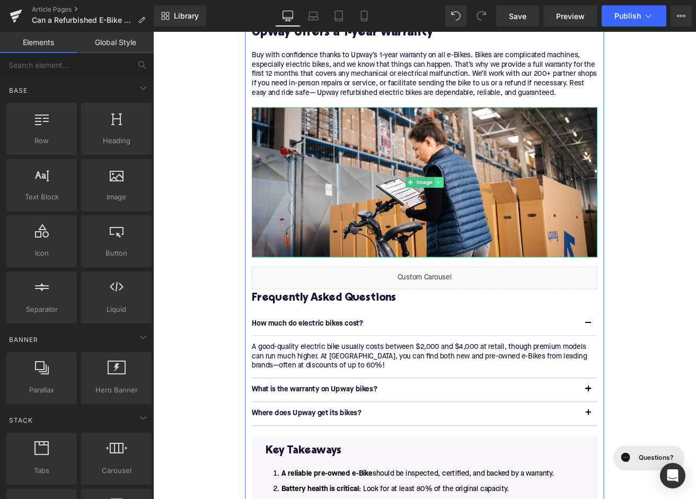
click at [490, 211] on icon at bounding box center [490, 209] width 6 height 6
click at [494, 211] on icon at bounding box center [496, 209] width 6 height 6
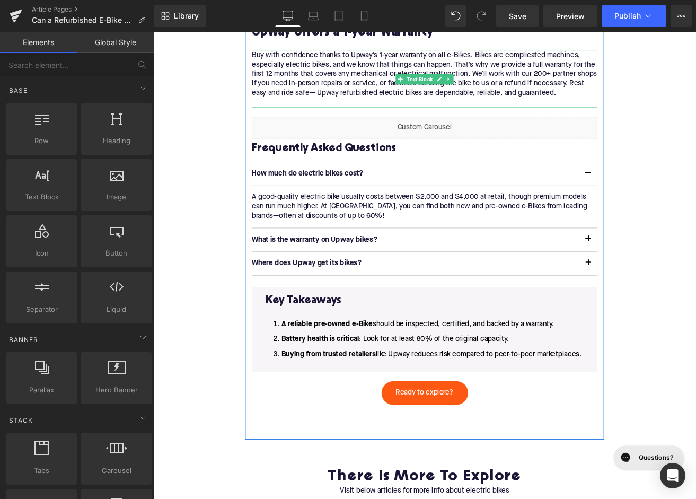
click at [441, 115] on div "Buy with confidence thanks to Upway’s 1-year warranty on all e-Bikes. Bikes are…" at bounding box center [474, 87] width 408 height 67
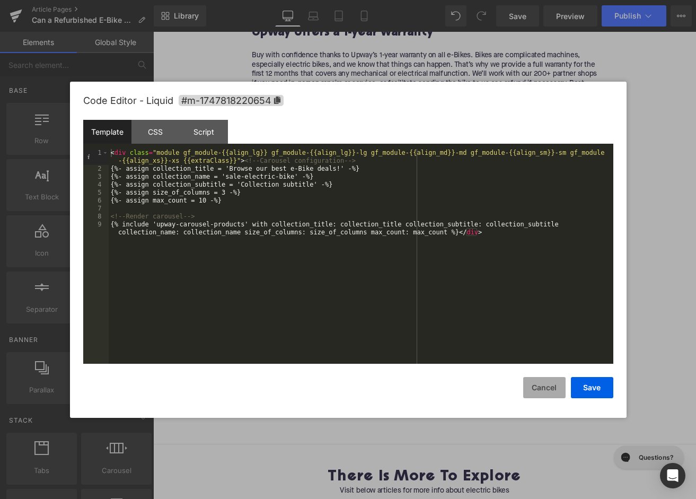
click at [541, 392] on button "Cancel" at bounding box center [544, 387] width 42 height 21
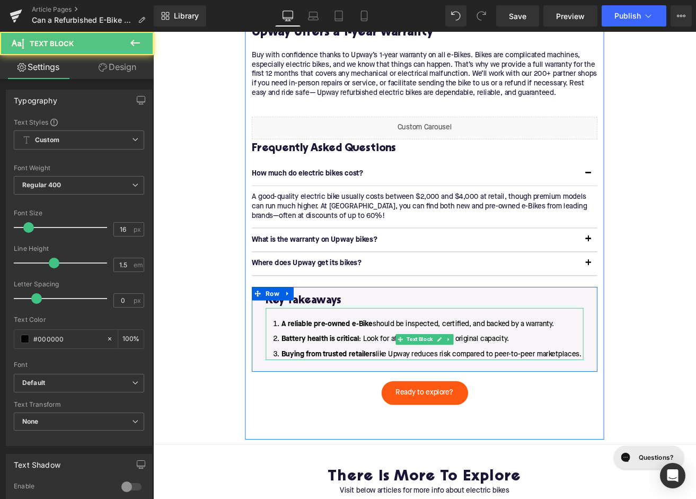
click at [368, 419] on li "Buying from trusted retailers like Upway reduces risk compared to peer-to-peer …" at bounding box center [473, 412] width 375 height 13
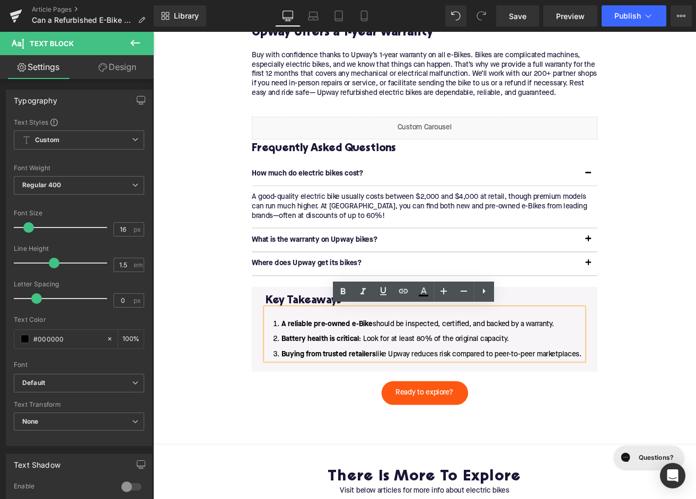
drag, startPoint x: 352, startPoint y: 424, endPoint x: 420, endPoint y: 379, distance: 81.0
click at [420, 379] on ol "A reliable pre-owned e-Bike should be inspected, certified, and backed by a war…" at bounding box center [473, 394] width 375 height 49
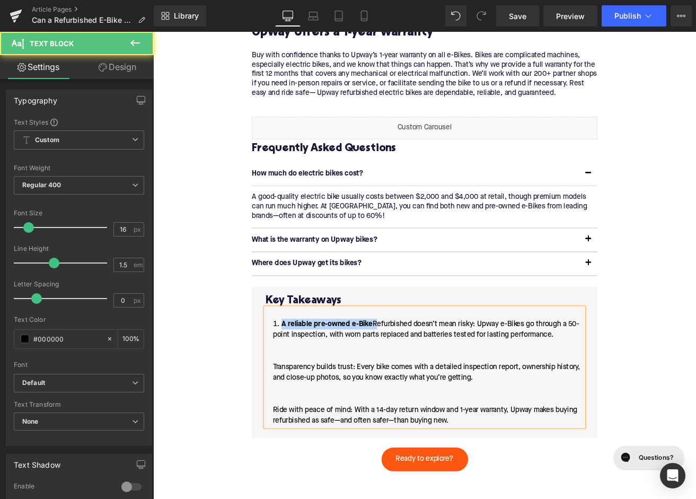
drag, startPoint x: 415, startPoint y: 377, endPoint x: 303, endPoint y: 373, distance: 112.4
click at [303, 373] on li "A reliable pre-owned e-Bike Refurbished doesn’t mean risky: Upway e-Bikes go th…" at bounding box center [473, 433] width 375 height 127
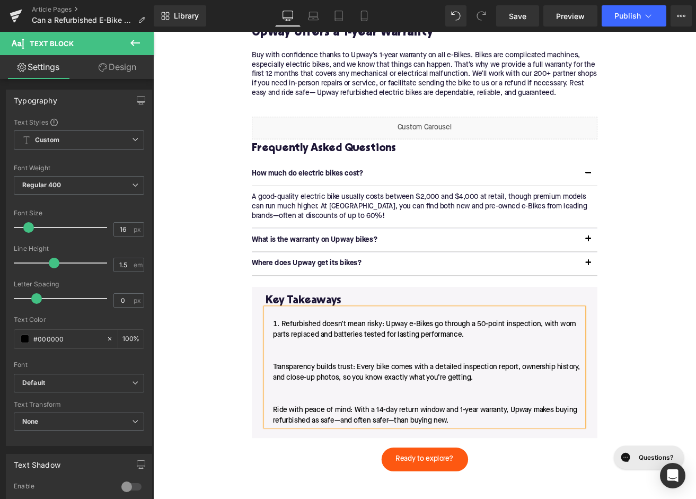
click at [291, 430] on li "Refurbished doesn’t mean risky: Upway e-Bikes go through a 50-point inspection,…" at bounding box center [473, 433] width 375 height 127
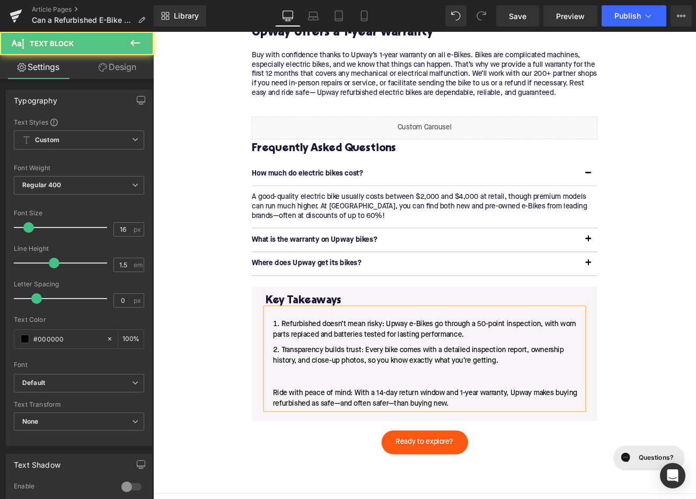
click at [289, 458] on li "Transparency builds trust: Every bike comes with a detailed inspection report, …" at bounding box center [473, 439] width 375 height 76
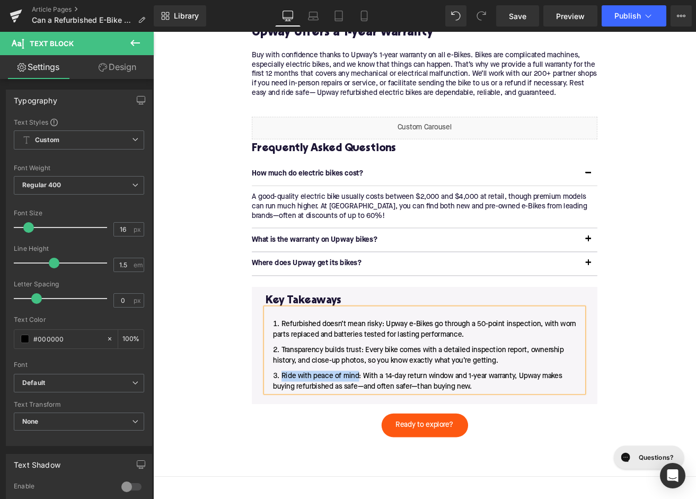
drag, startPoint x: 396, startPoint y: 438, endPoint x: 306, endPoint y: 435, distance: 90.1
click at [306, 435] on li "Ride with peace of mind: With a 14-day return window and 1-year warranty, Upway…" at bounding box center [473, 444] width 375 height 25
drag, startPoint x: 401, startPoint y: 405, endPoint x: 305, endPoint y: 404, distance: 95.4
click at [305, 404] on li "Transparency builds trust: Every bike comes with a detailed inspection report, …" at bounding box center [473, 413] width 375 height 25
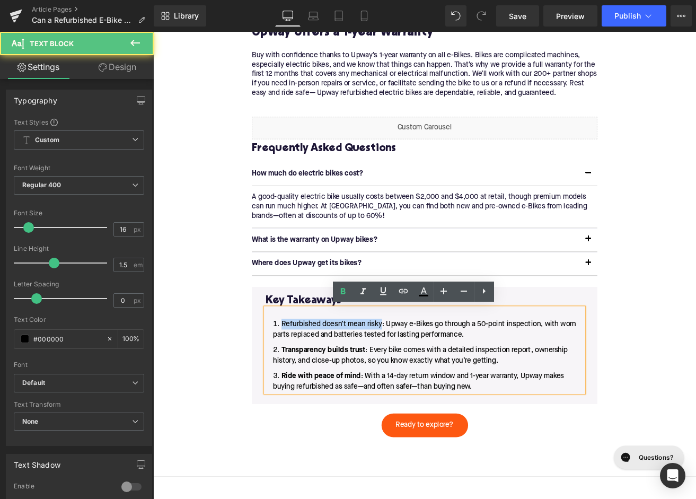
drag, startPoint x: 424, startPoint y: 377, endPoint x: 305, endPoint y: 378, distance: 119.2
click at [305, 378] on li "Refurbished doesn’t mean risky: Upway e-Bikes go through a 50-point inspection,…" at bounding box center [473, 382] width 375 height 25
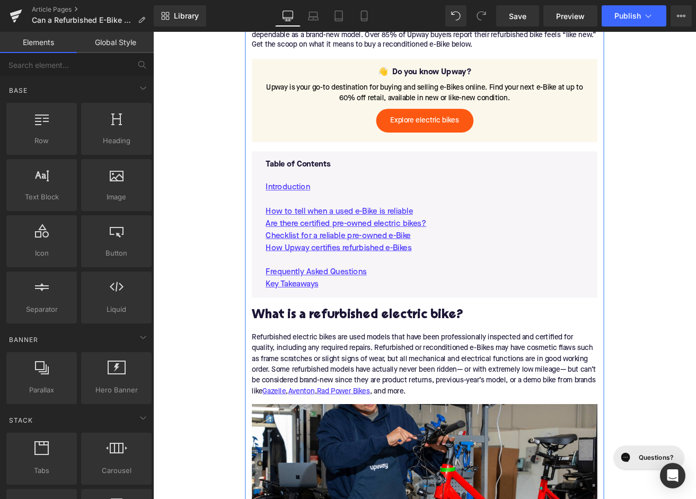
scroll to position [501, 0]
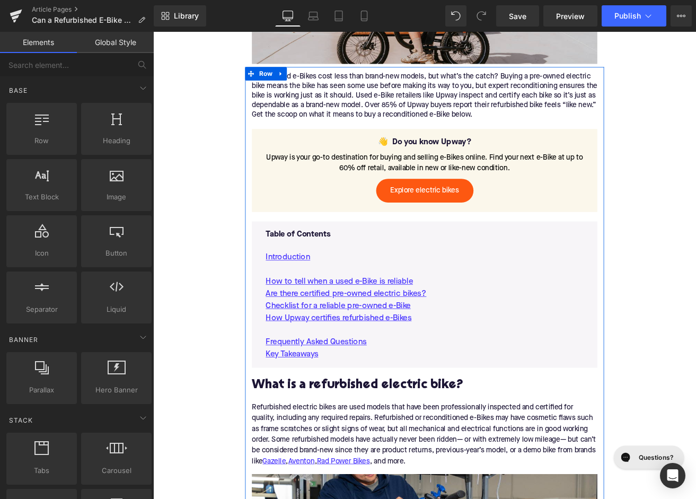
click at [494, 368] on p "How Upway certifies refurbished e-Bikes" at bounding box center [473, 370] width 375 height 14
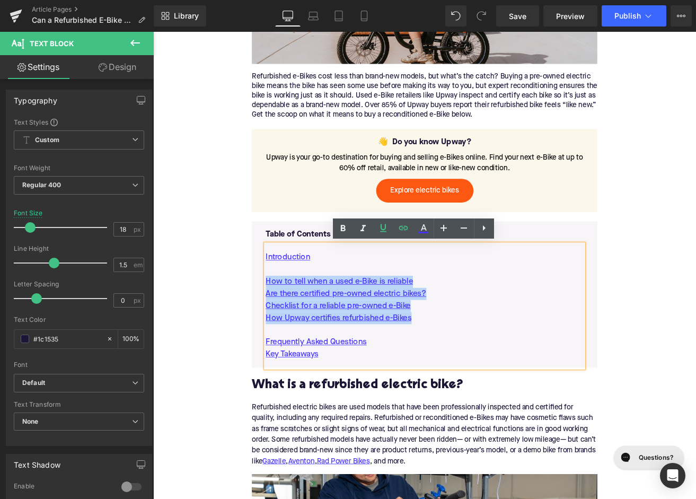
drag, startPoint x: 492, startPoint y: 371, endPoint x: 228, endPoint y: 326, distance: 267.7
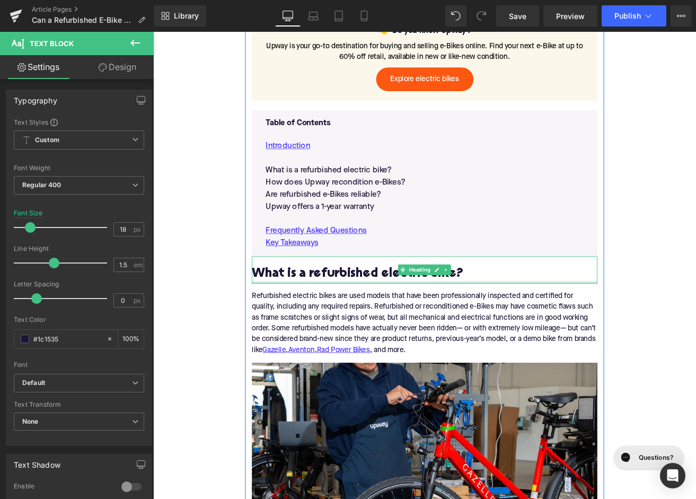
scroll to position [646, 0]
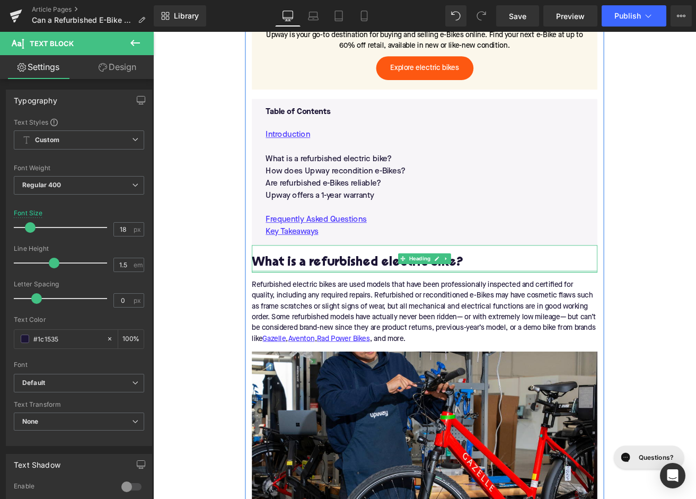
click at [334, 305] on h2 "What is a refurbished electric bike?" at bounding box center [474, 304] width 408 height 16
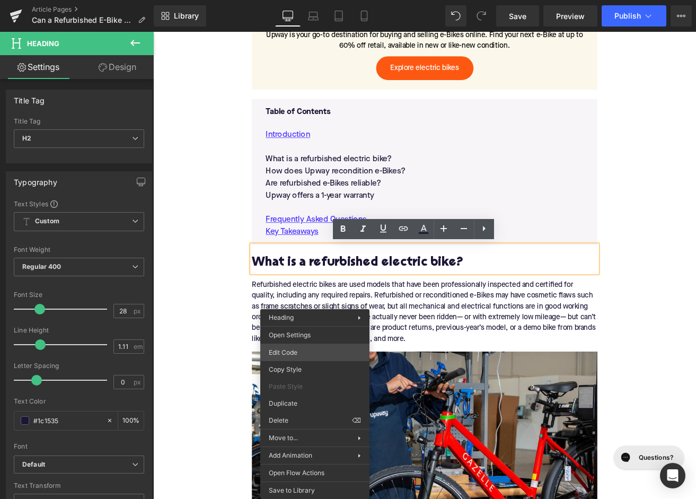
click at [299, 0] on div "Button You are previewing how the will restyle your page. You can not edit Elem…" at bounding box center [348, 0] width 696 height 0
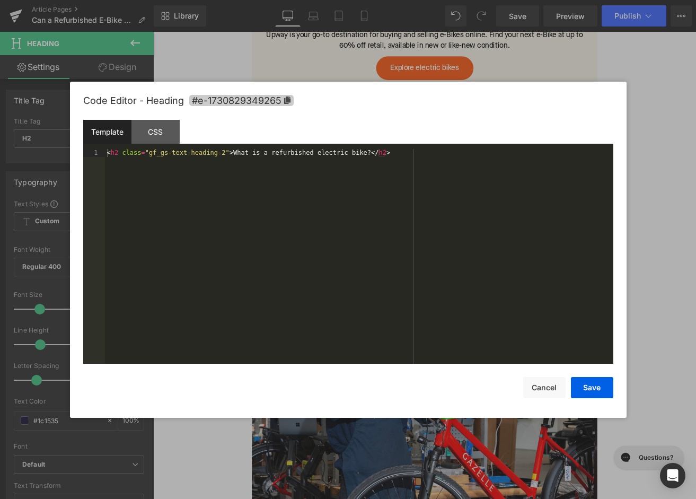
click at [278, 100] on span "#e-1730829349265" at bounding box center [241, 100] width 104 height 11
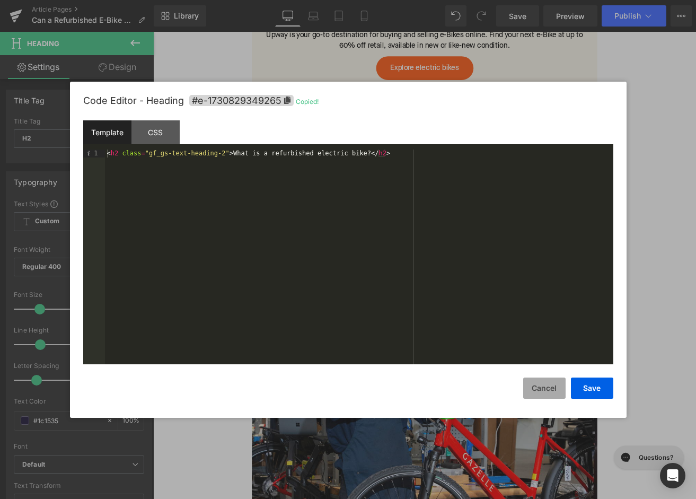
click at [553, 385] on button "Cancel" at bounding box center [544, 387] width 42 height 21
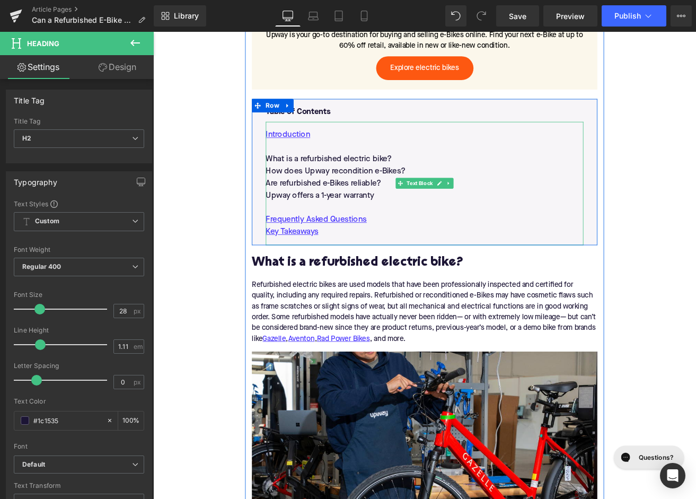
click at [356, 180] on p "What is a refurbished electric bike?" at bounding box center [473, 182] width 375 height 14
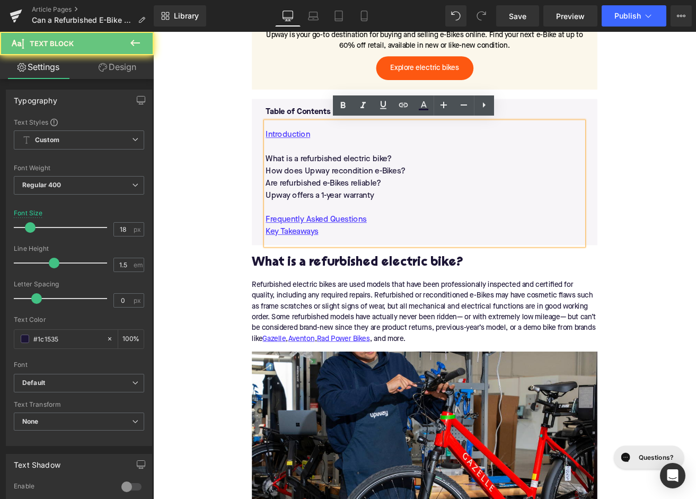
click at [356, 180] on p "What is a refurbished electric bike?" at bounding box center [473, 182] width 375 height 14
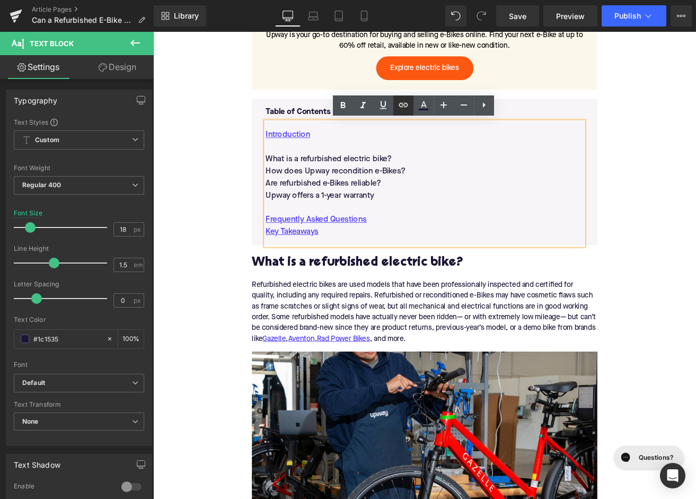
click at [402, 105] on icon at bounding box center [403, 105] width 13 height 13
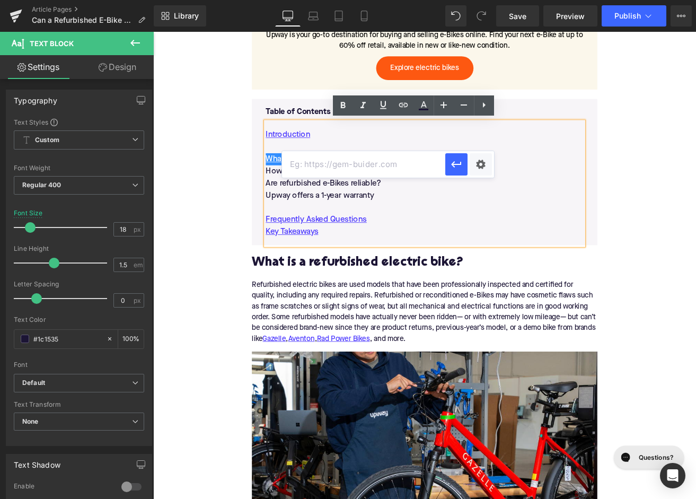
click at [359, 164] on input "text" at bounding box center [363, 164] width 163 height 26
paste input "#e-1730829349265"
click at [464, 161] on button "button" at bounding box center [456, 164] width 22 height 22
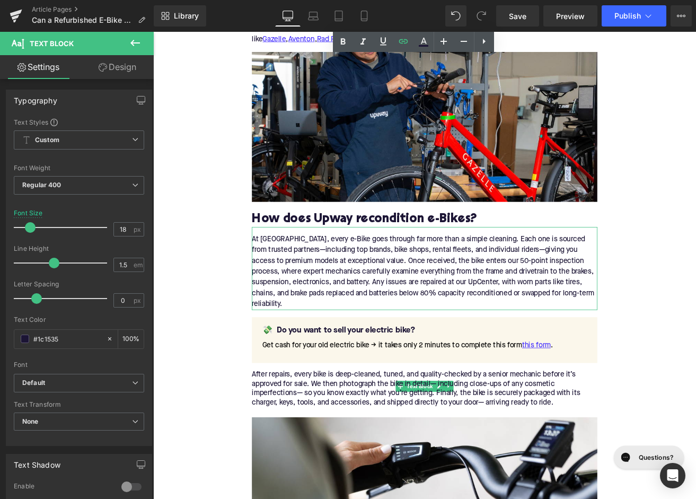
scroll to position [1103, 0]
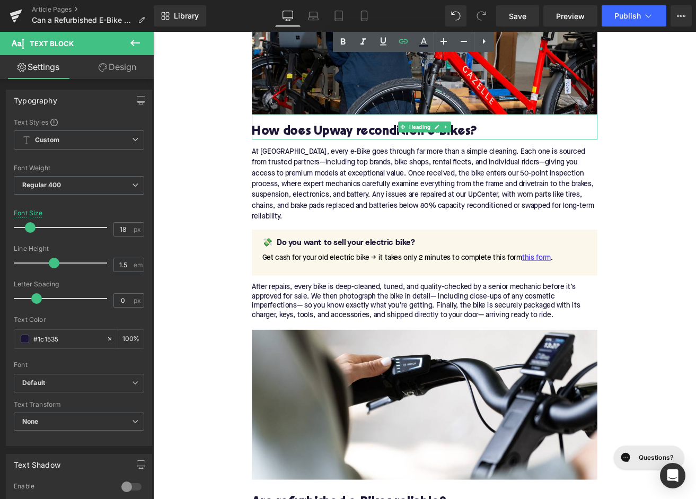
click at [378, 148] on h2 "How does Upway recondition e-Bikes?" at bounding box center [474, 150] width 408 height 16
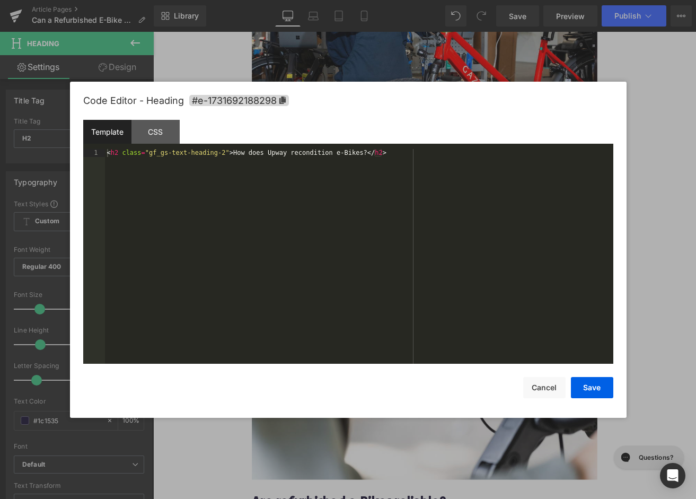
click at [337, 0] on div "Button You are previewing how the will restyle your page. You can not edit Elem…" at bounding box center [348, 0] width 696 height 0
click at [274, 104] on span "#e-1731692188298" at bounding box center [239, 100] width 100 height 11
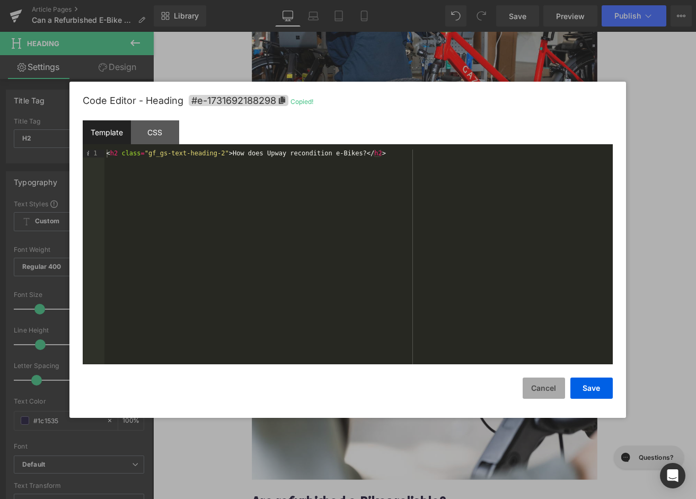
click at [538, 392] on button "Cancel" at bounding box center [543, 387] width 42 height 21
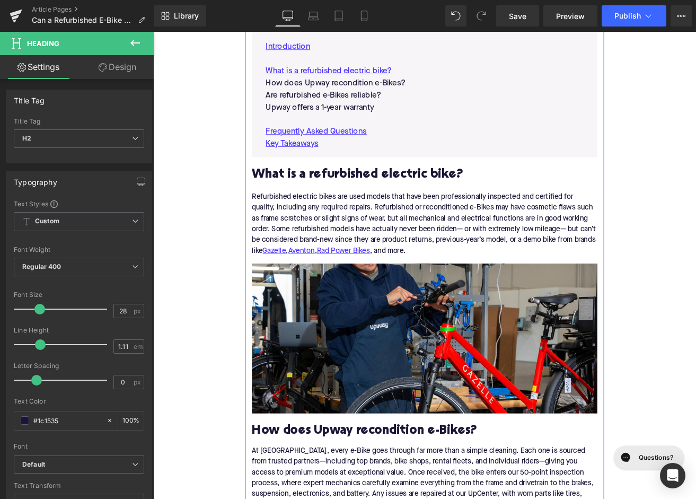
scroll to position [628, 0]
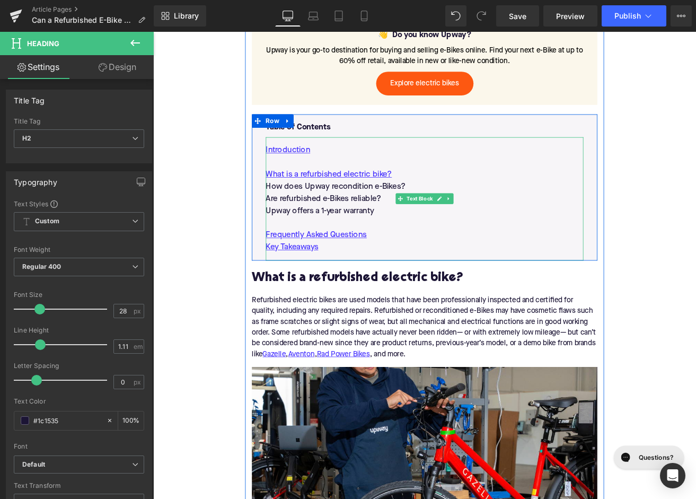
click at [370, 213] on p "How does Upway recondition e-Bikes?" at bounding box center [473, 215] width 375 height 14
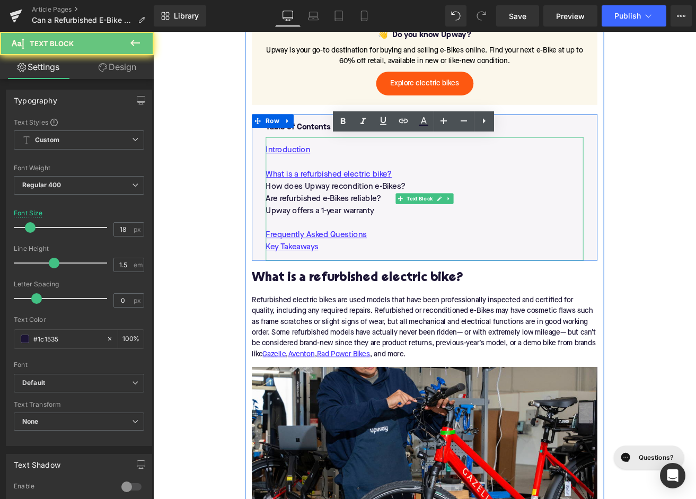
click at [370, 213] on p "How does Upway recondition e-Bikes?" at bounding box center [473, 215] width 375 height 14
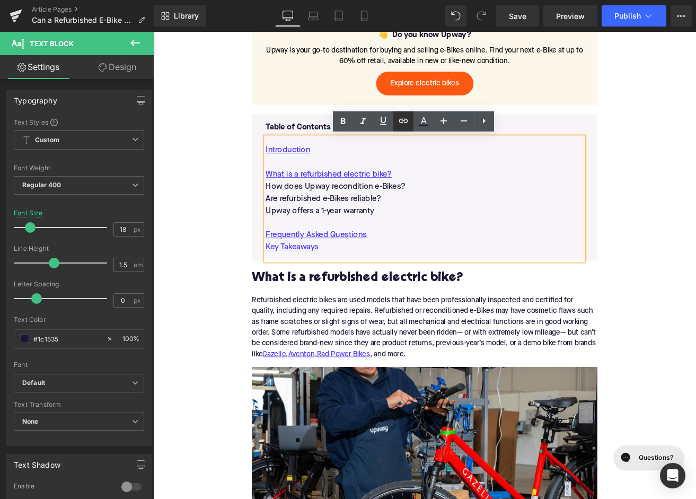
click at [406, 123] on icon at bounding box center [403, 121] width 9 height 4
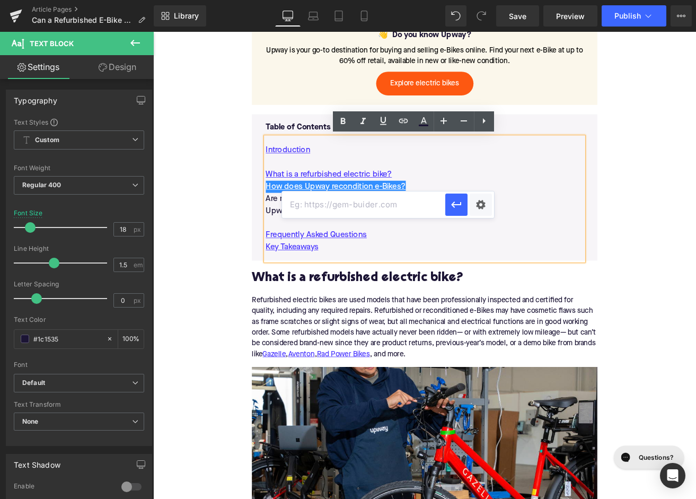
click at [377, 201] on input "text" at bounding box center [363, 204] width 163 height 26
paste input "#e-1731692188298"
click at [456, 211] on button "button" at bounding box center [456, 204] width 22 height 22
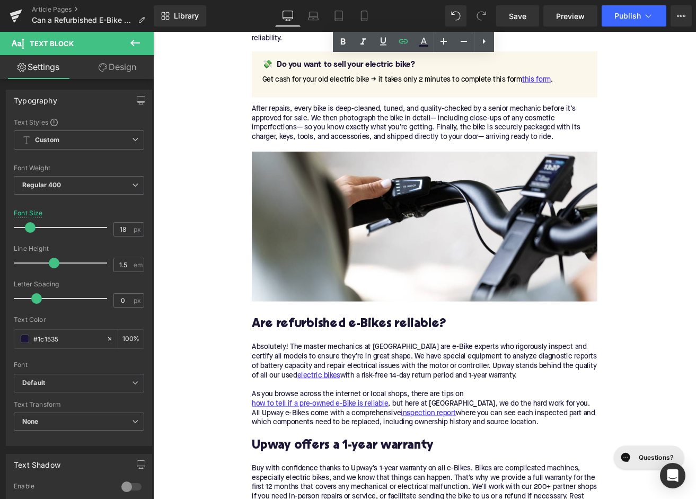
scroll to position [1366, 0]
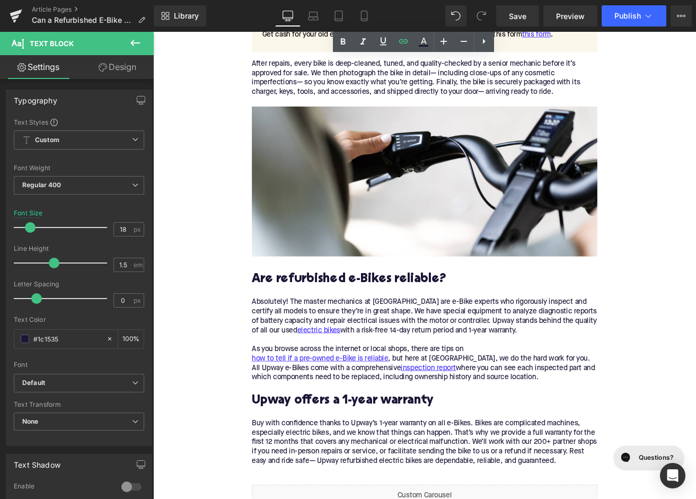
click at [370, 319] on h2 "Are refurbished e-Bikes reliable?" at bounding box center [474, 324] width 408 height 16
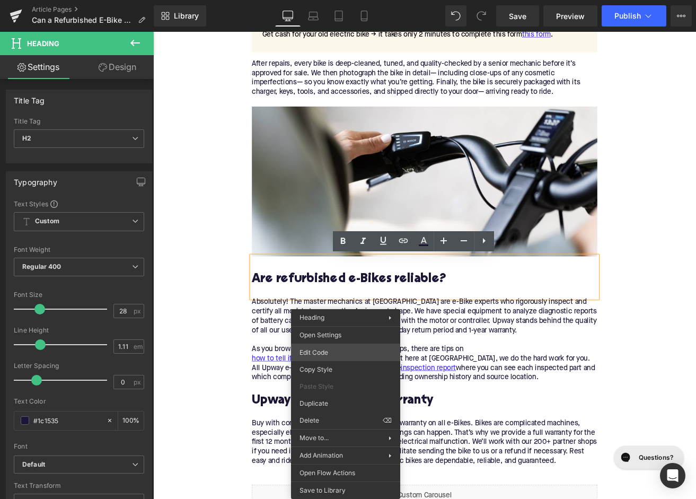
click at [334, 0] on div "Button You are previewing how the will restyle your page. You can not edit Elem…" at bounding box center [348, 0] width 696 height 0
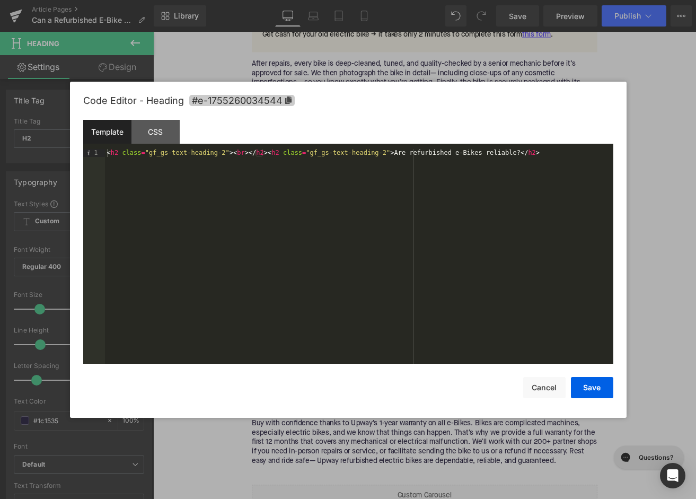
click at [280, 104] on span "#e-1755260034544" at bounding box center [241, 100] width 105 height 11
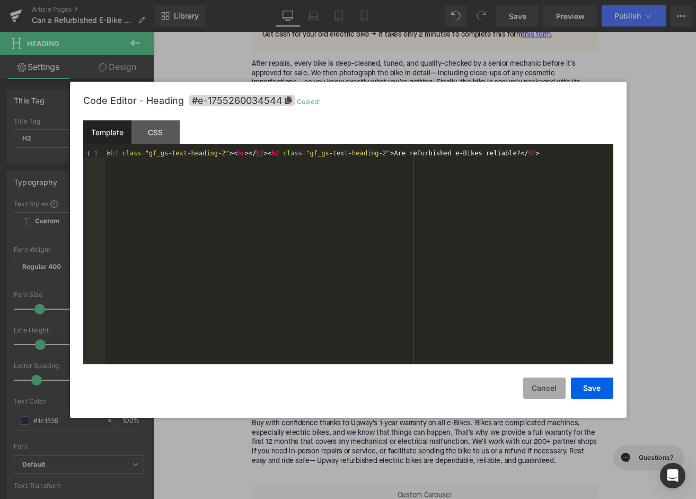
click at [537, 383] on button "Cancel" at bounding box center [544, 387] width 42 height 21
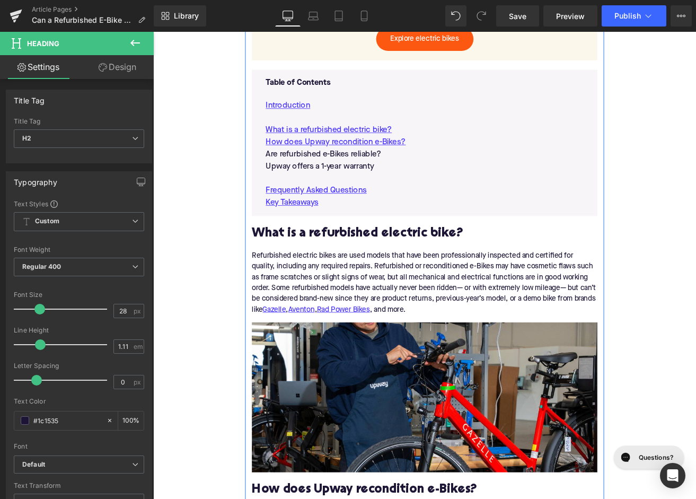
scroll to position [660, 0]
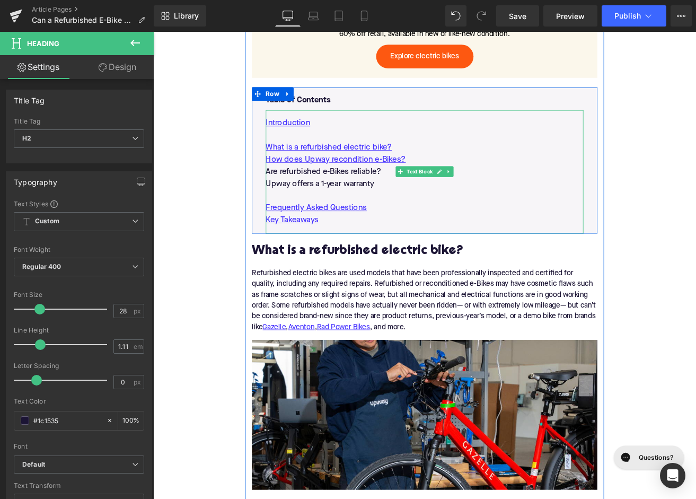
click at [359, 194] on p "Are refurbished e-Bikes reliable?" at bounding box center [473, 197] width 375 height 14
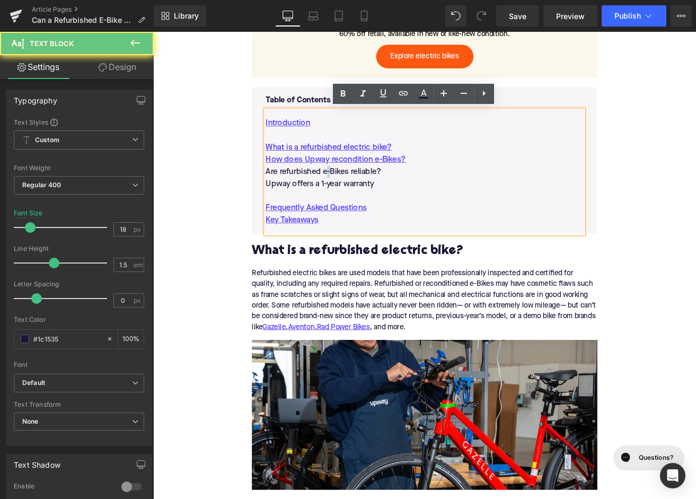
click at [359, 194] on p "Are refurbished e-Bikes reliable?" at bounding box center [473, 197] width 375 height 14
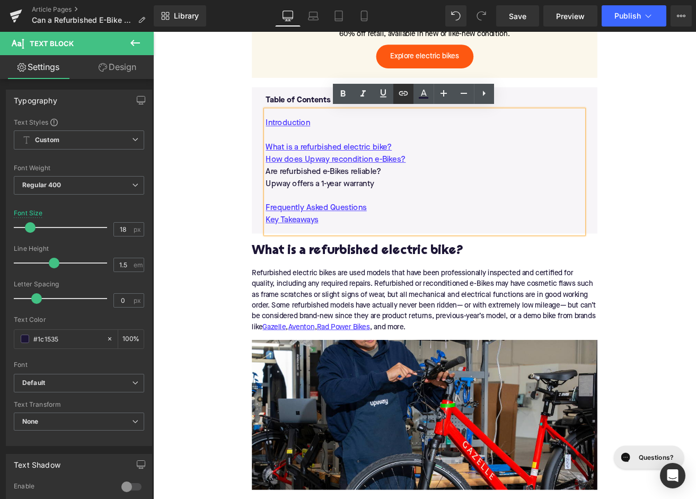
click at [404, 87] on icon at bounding box center [403, 93] width 13 height 13
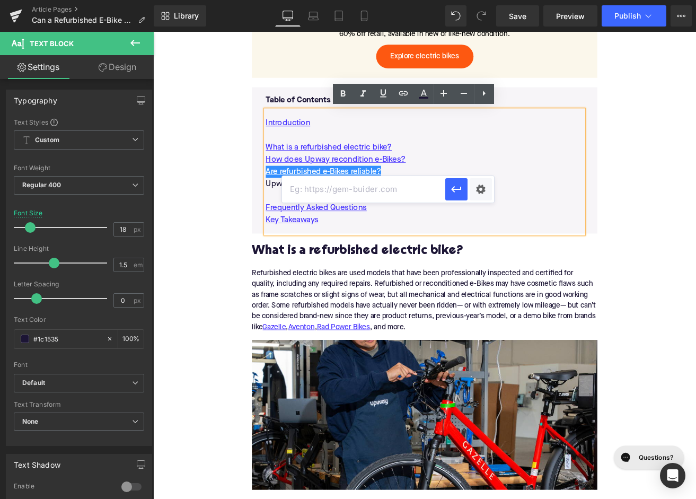
click at [366, 185] on input "text" at bounding box center [363, 189] width 163 height 26
paste input "#e-1755260034544"
type input "#e-1755260034544"
click at [456, 192] on icon "button" at bounding box center [456, 189] width 13 height 13
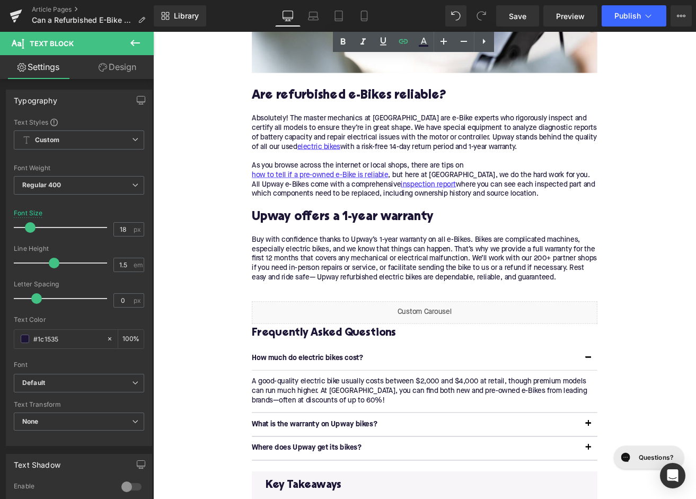
scroll to position [1594, 0]
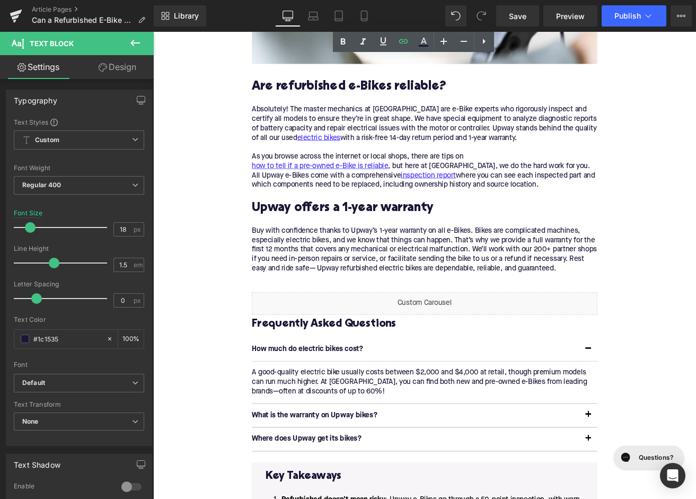
click at [354, 240] on h2 "Upway offers a 1-year warranty" at bounding box center [474, 241] width 408 height 16
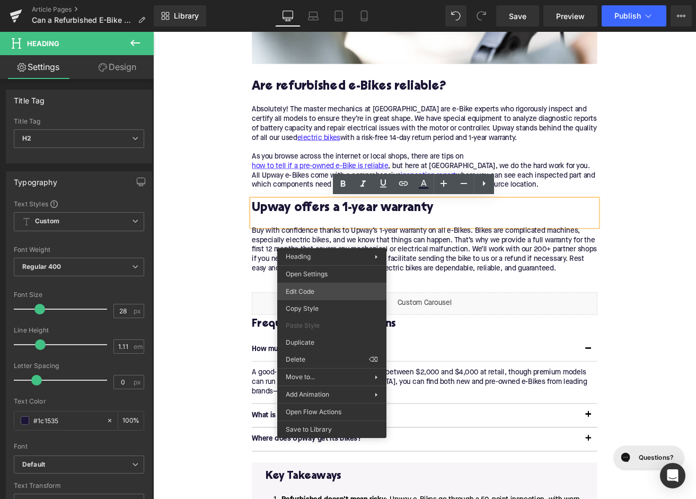
click at [322, 0] on div "Button You are previewing how the will restyle your page. You can not edit Elem…" at bounding box center [348, 0] width 696 height 0
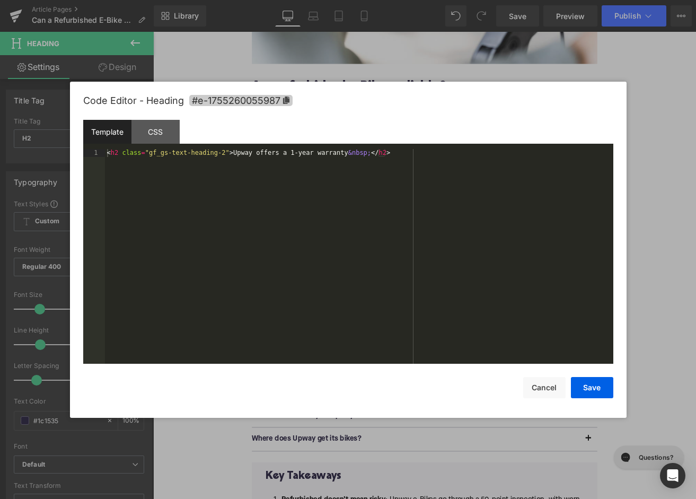
click at [285, 95] on span "#e-1755260055987" at bounding box center [240, 100] width 103 height 11
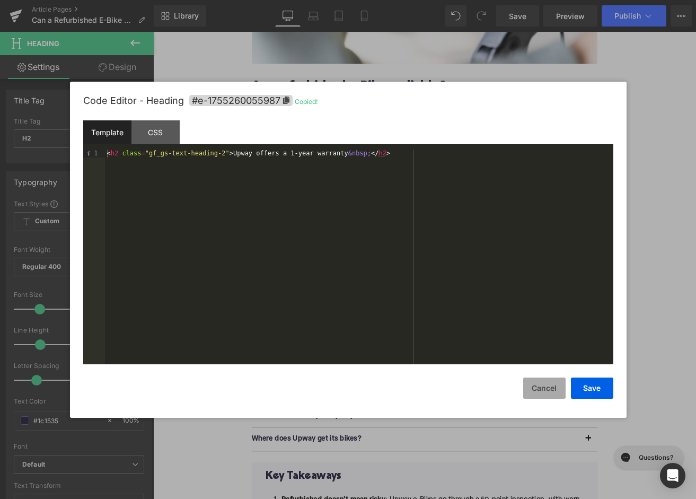
click at [550, 384] on button "Cancel" at bounding box center [544, 387] width 42 height 21
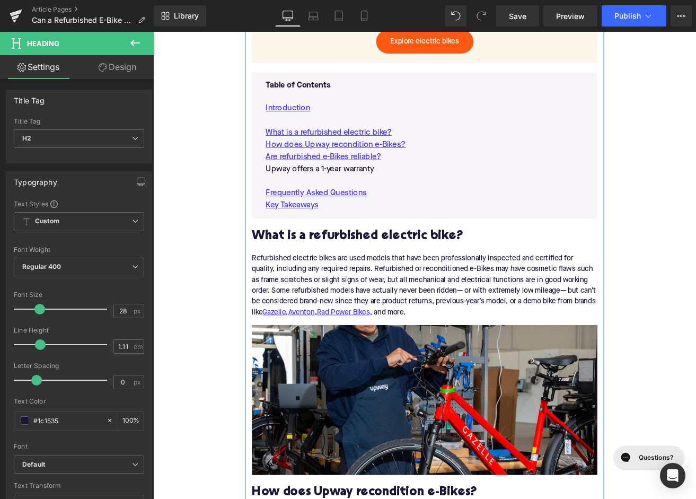
scroll to position [660, 0]
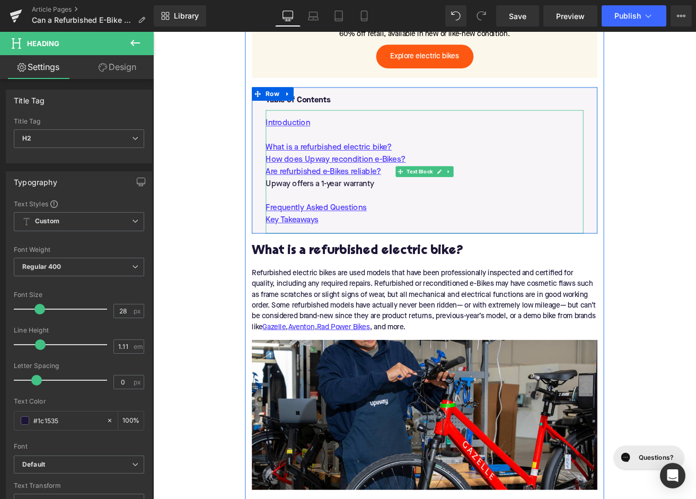
click at [354, 211] on p "Upway offers a 1-year warranty" at bounding box center [473, 211] width 375 height 14
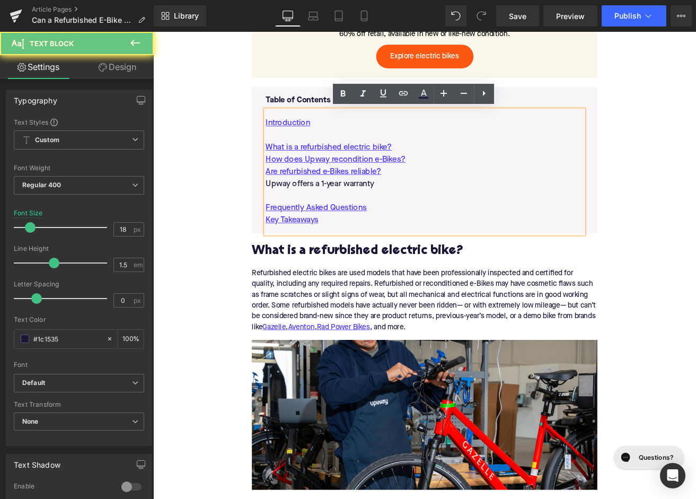
click at [354, 211] on p "Upway offers a 1-year warranty" at bounding box center [473, 211] width 375 height 14
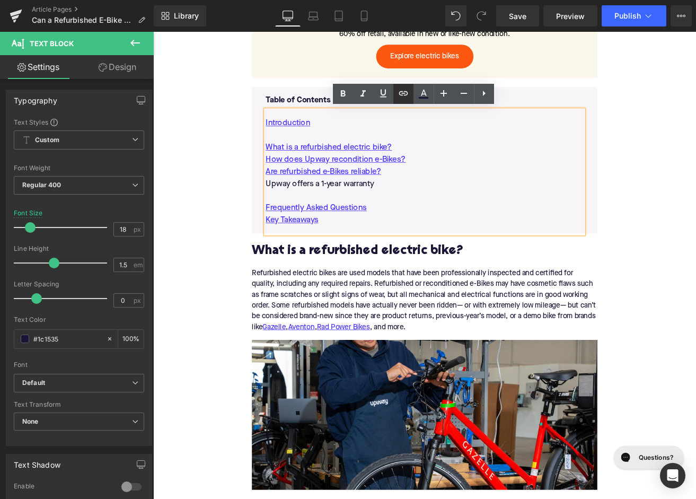
click at [405, 95] on icon at bounding box center [403, 93] width 9 height 4
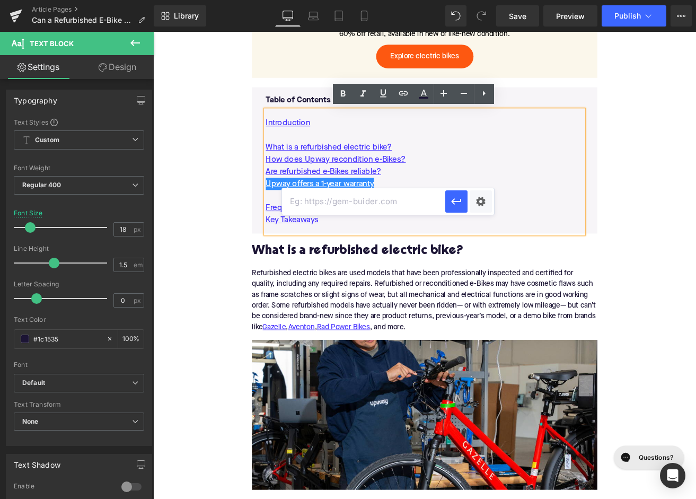
click at [357, 212] on input "text" at bounding box center [363, 201] width 163 height 26
paste input "#e-1755260055987"
type input "#e-1755260055987"
click at [457, 198] on icon "button" at bounding box center [456, 201] width 13 height 13
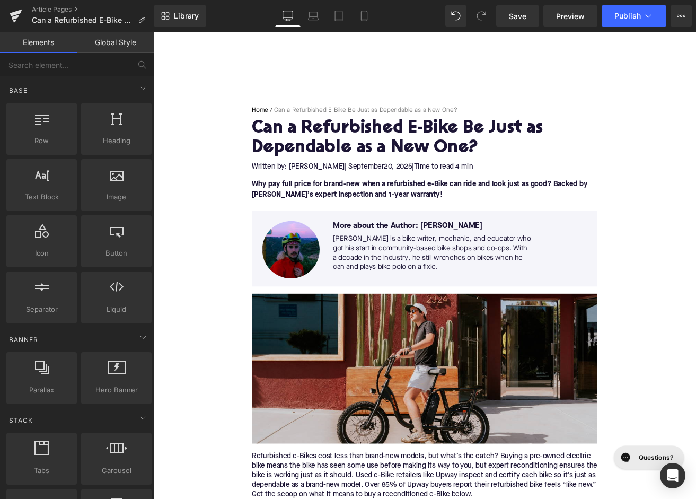
scroll to position [7, 0]
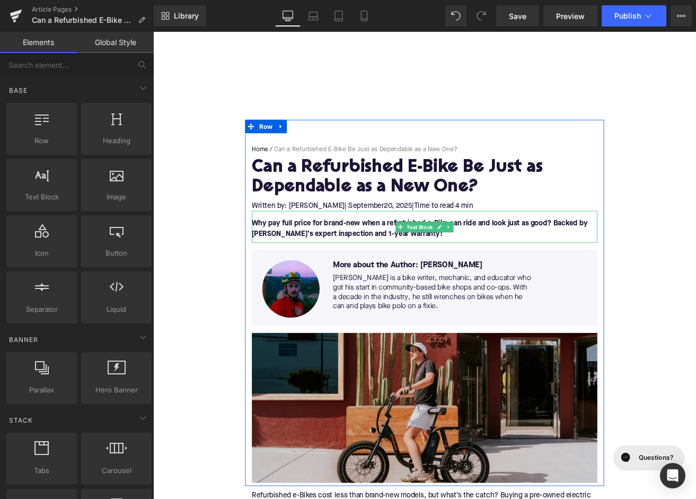
click at [519, 252] on div "Why pay full price for brand-new when a refurbished e-Bike can ride and look ju…" at bounding box center [474, 262] width 408 height 38
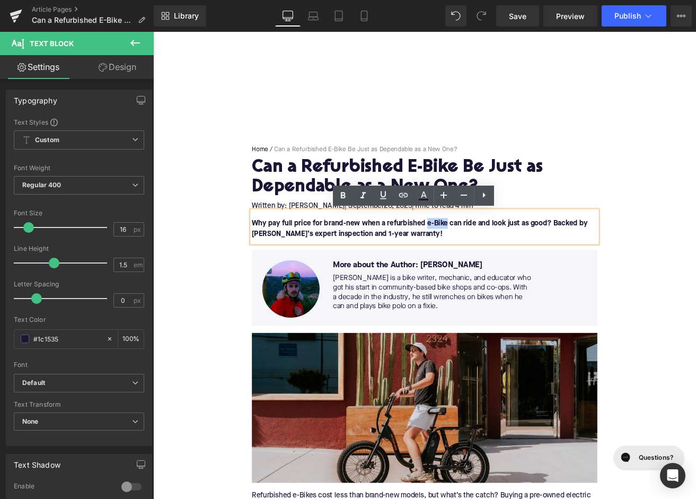
drag, startPoint x: 497, startPoint y: 258, endPoint x: 474, endPoint y: 256, distance: 23.4
click at [474, 256] on font "Why pay full price for brand-new when a refurbished e-Bike can ride and look ju…" at bounding box center [468, 264] width 397 height 21
click at [401, 199] on icon at bounding box center [403, 195] width 13 height 13
click at [414, 247] on input "text" at bounding box center [448, 240] width 163 height 26
paste input "[URL][DOMAIN_NAME]"
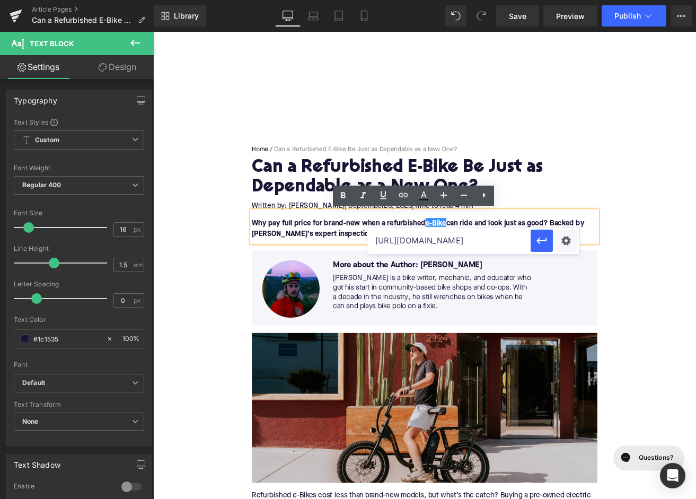
scroll to position [0, 20]
type input "[URL][DOMAIN_NAME]"
click at [545, 242] on icon "button" at bounding box center [541, 240] width 13 height 13
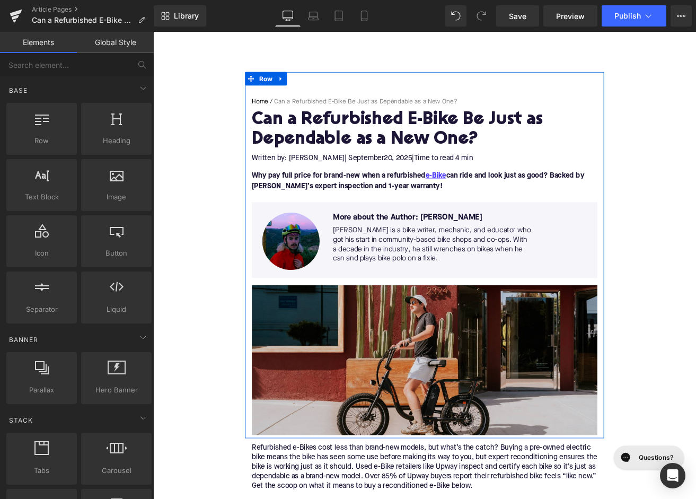
scroll to position [140, 0]
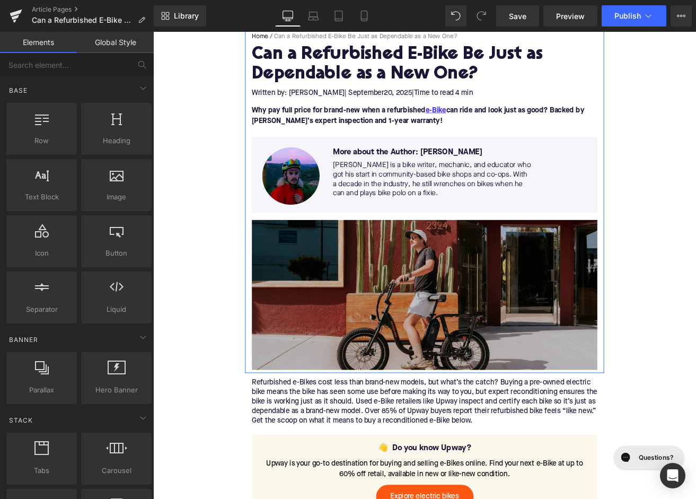
click at [367, 365] on img at bounding box center [474, 342] width 408 height 177
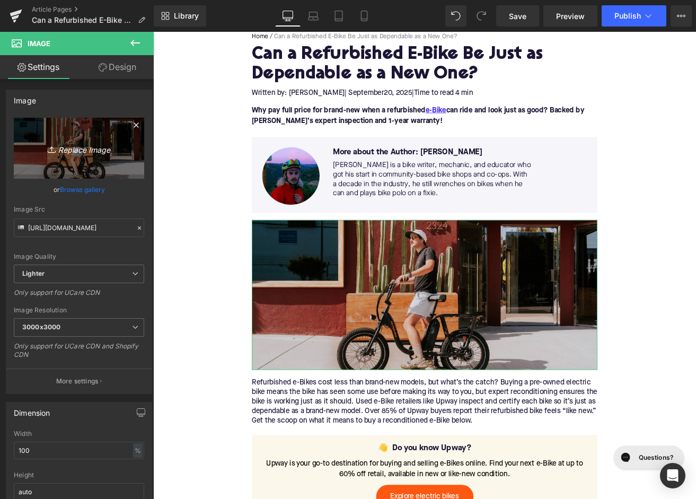
click at [75, 164] on link "Replace Image" at bounding box center [79, 148] width 130 height 61
type input "C:\fakepath\Blog Pictures(32).png"
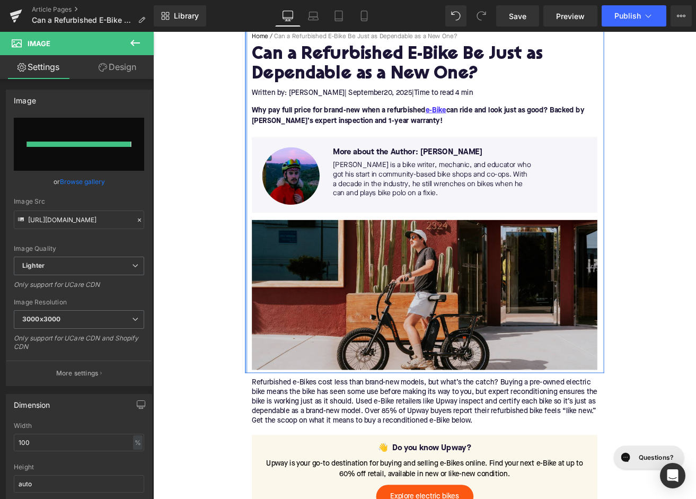
type input "[URL][DOMAIN_NAME]"
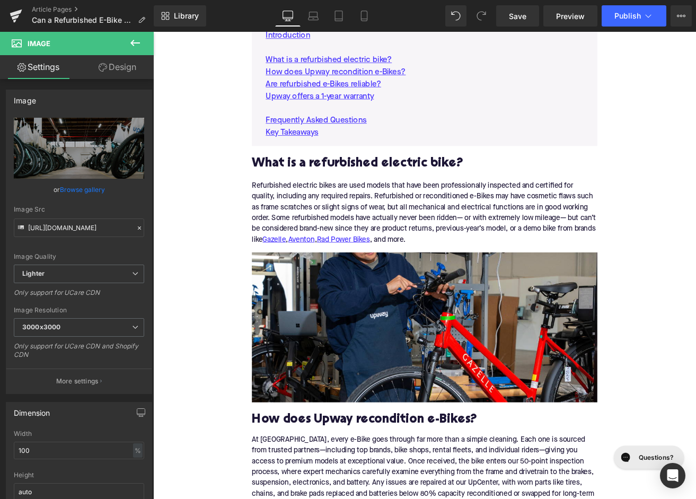
scroll to position [768, 0]
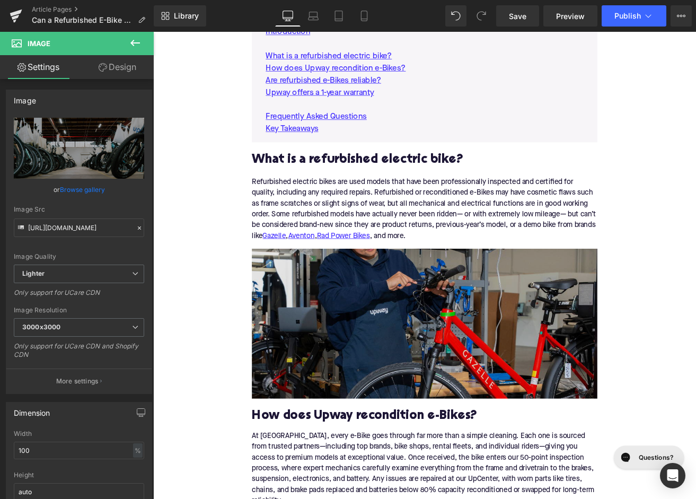
click at [337, 344] on img at bounding box center [474, 376] width 408 height 177
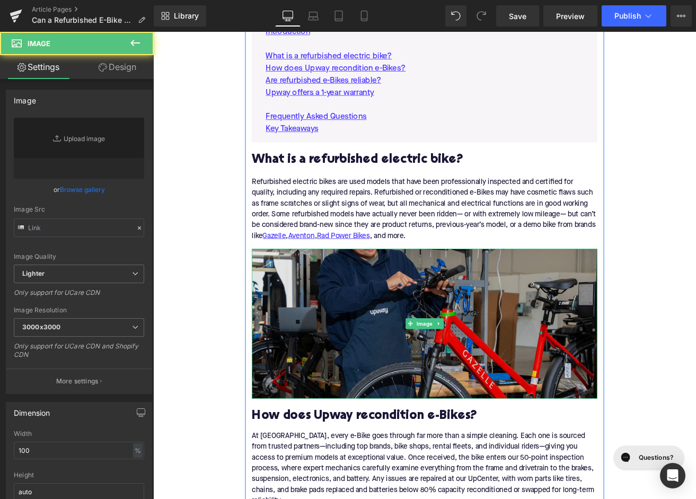
type input "[URL][DOMAIN_NAME]"
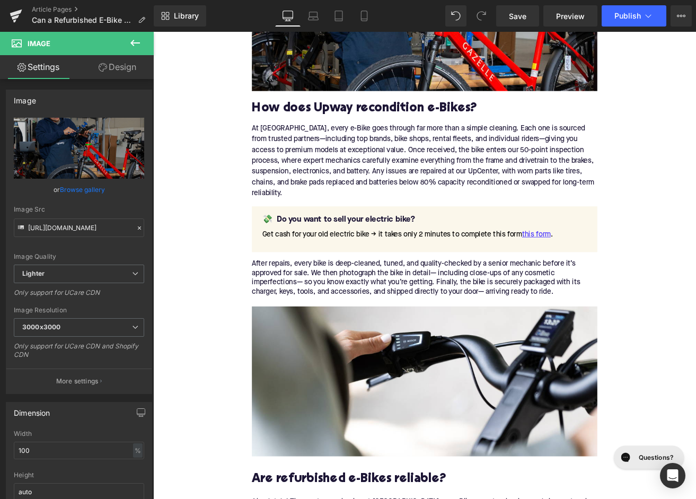
scroll to position [1214, 0]
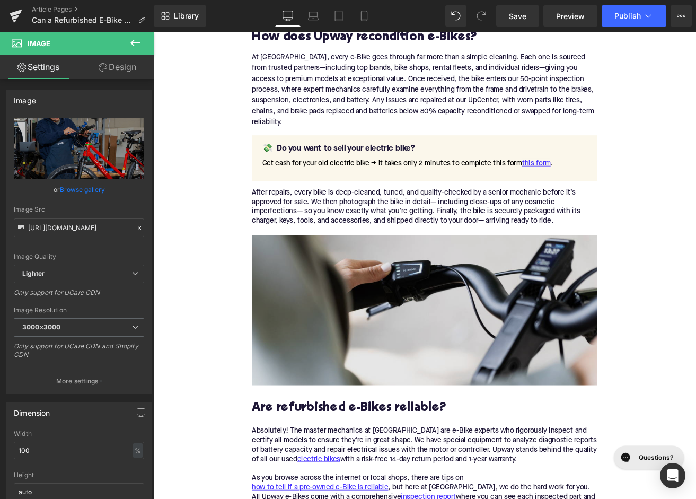
click at [332, 381] on img at bounding box center [474, 360] width 408 height 177
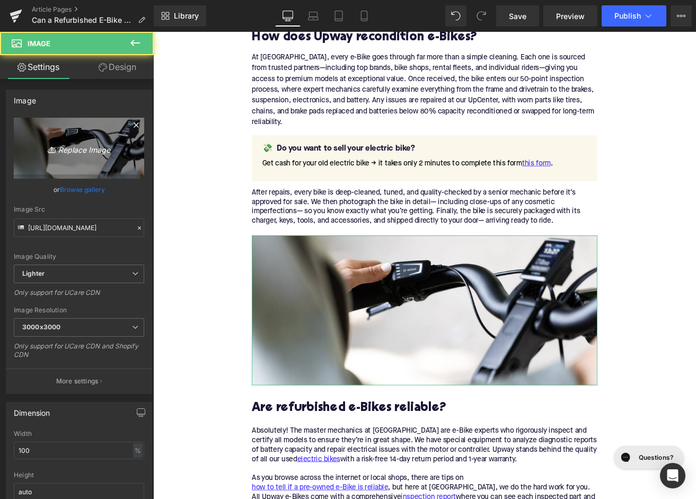
click at [79, 133] on link "Replace Image" at bounding box center [79, 148] width 130 height 61
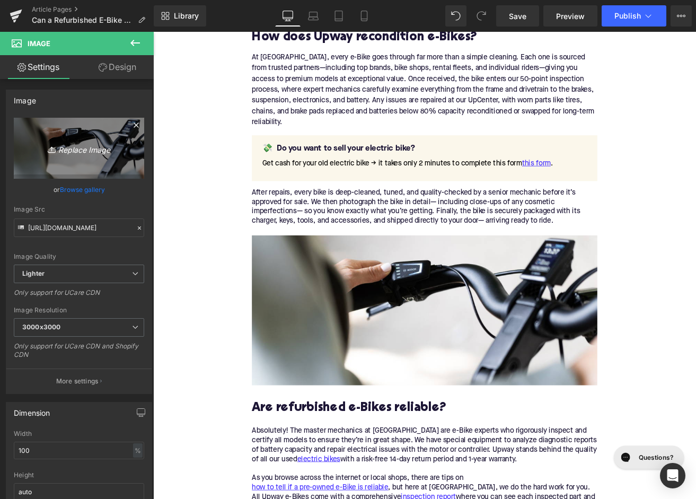
type input "C:\fakepath\Blog Pictures(31).png"
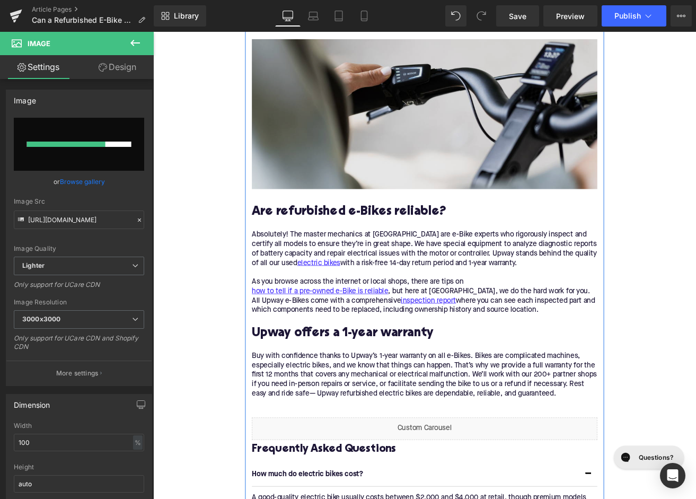
scroll to position [1459, 0]
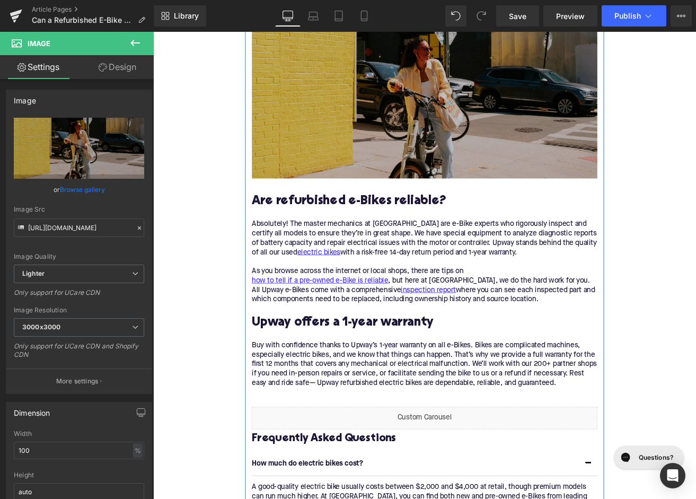
type input "[URL][DOMAIN_NAME]"
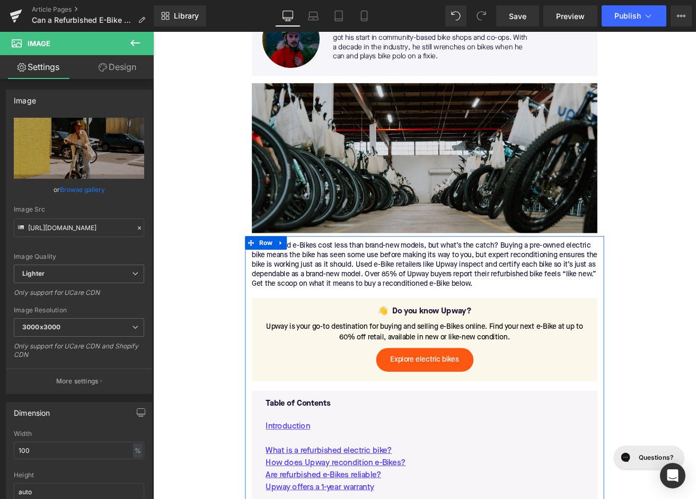
scroll to position [290, 0]
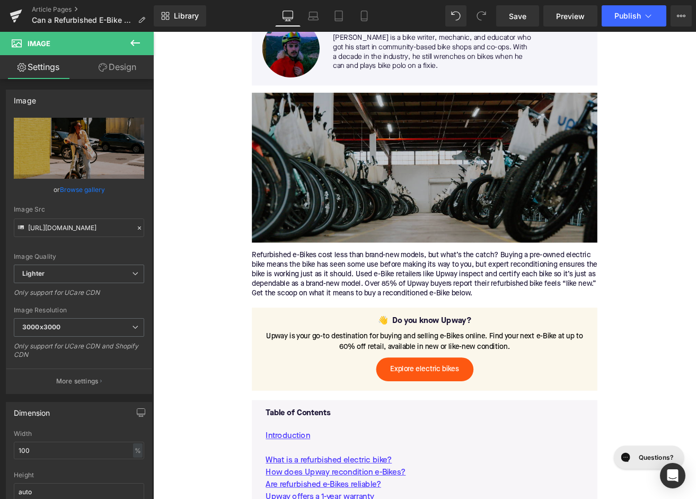
click at [398, 251] on img at bounding box center [474, 192] width 408 height 177
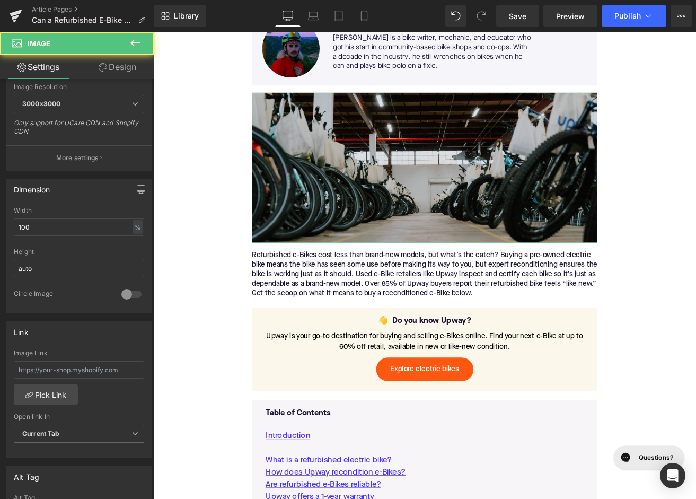
scroll to position [428, 0]
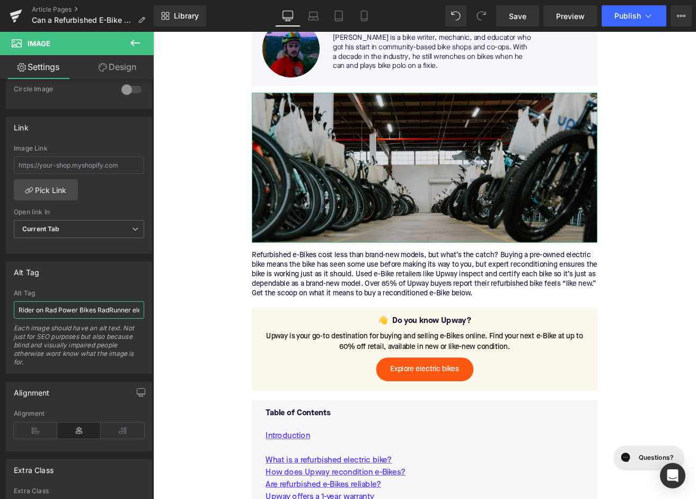
click at [66, 307] on input "Rider on Rad Power Bikes RadRunner electric bike" at bounding box center [79, 309] width 130 height 17
type input "Upway Upcente electric bike inventory"
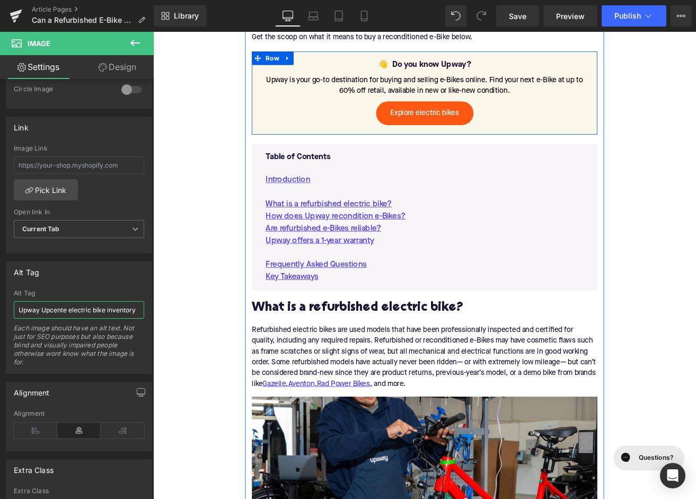
scroll to position [765, 0]
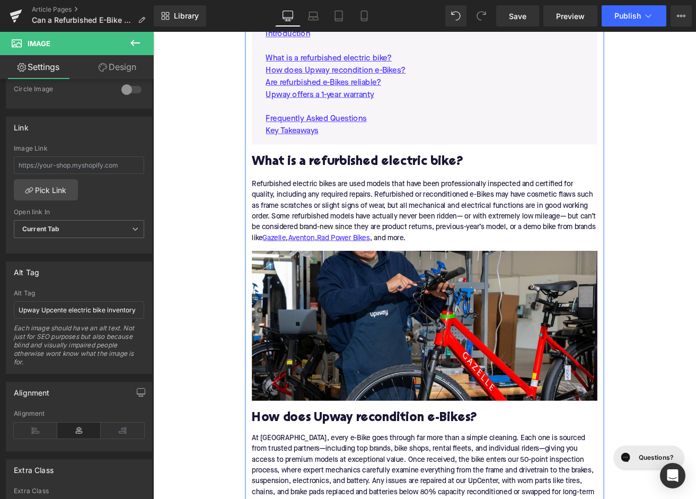
click at [398, 362] on img at bounding box center [474, 378] width 408 height 177
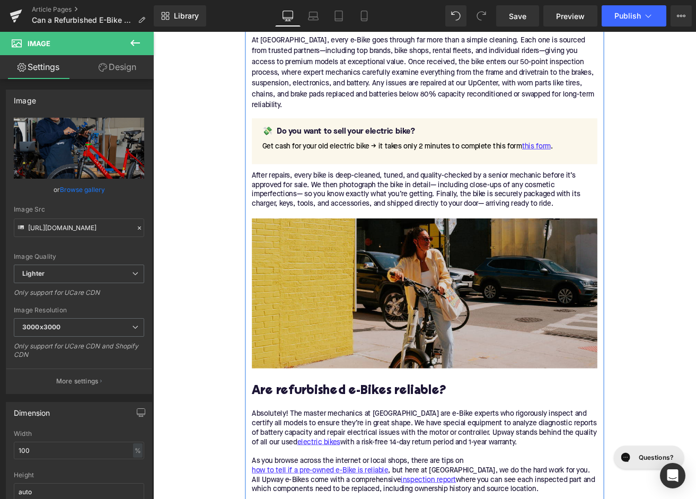
scroll to position [1255, 0]
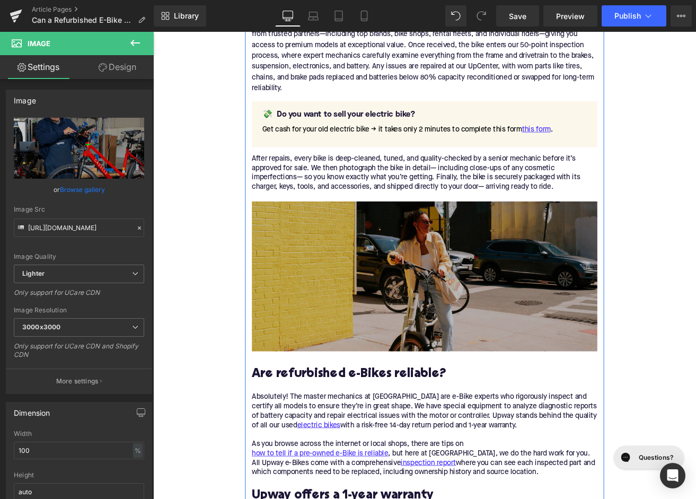
click at [373, 383] on img at bounding box center [474, 320] width 408 height 177
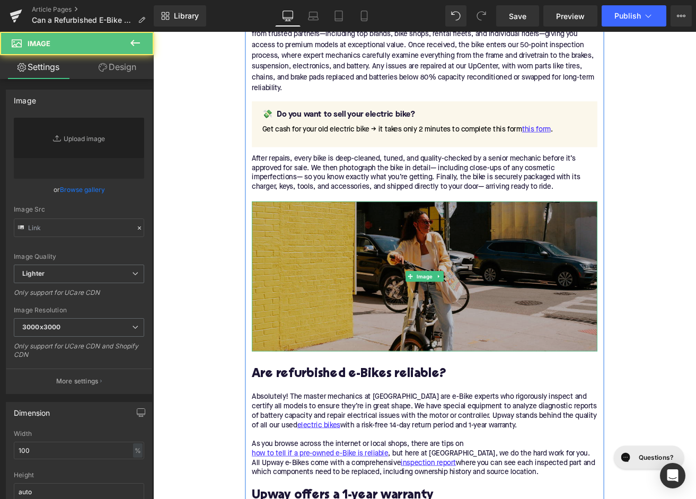
type input "[URL][DOMAIN_NAME]"
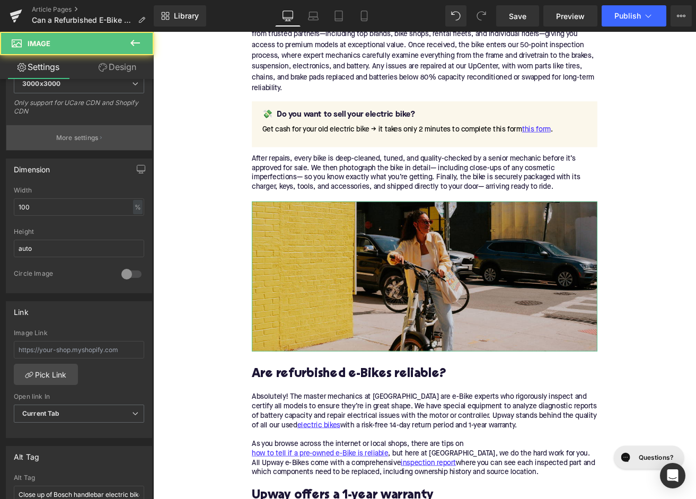
scroll to position [301, 0]
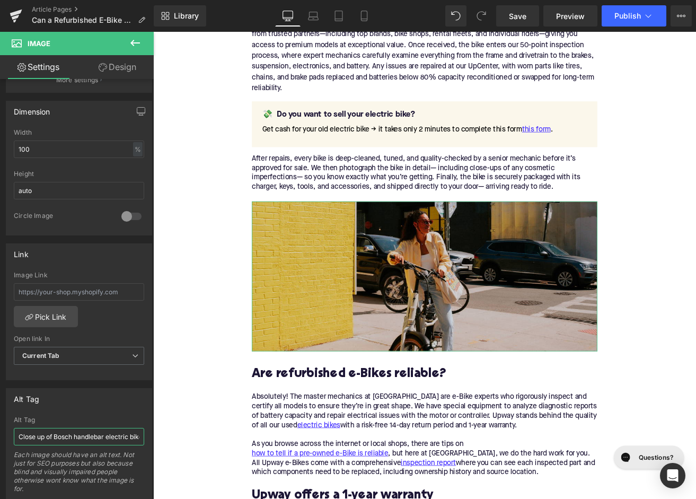
click at [85, 442] on input "Close up of Bosch handlebar electric bike" at bounding box center [79, 436] width 130 height 17
type input "Rider on Specialized Globe Haul on sidewalk"
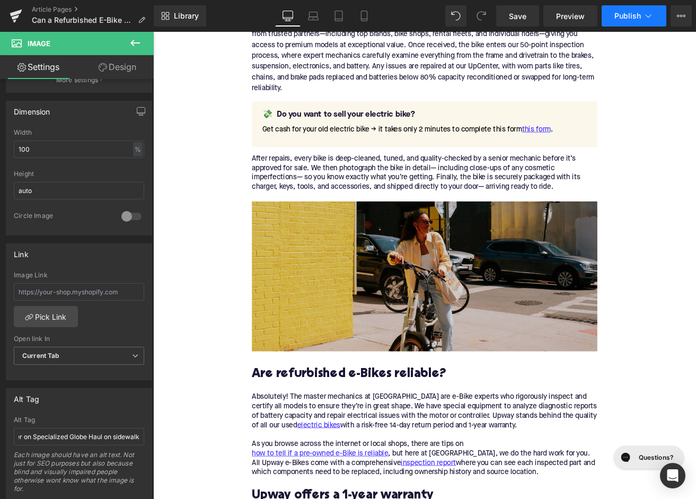
click at [626, 21] on button "Publish" at bounding box center [633, 15] width 65 height 21
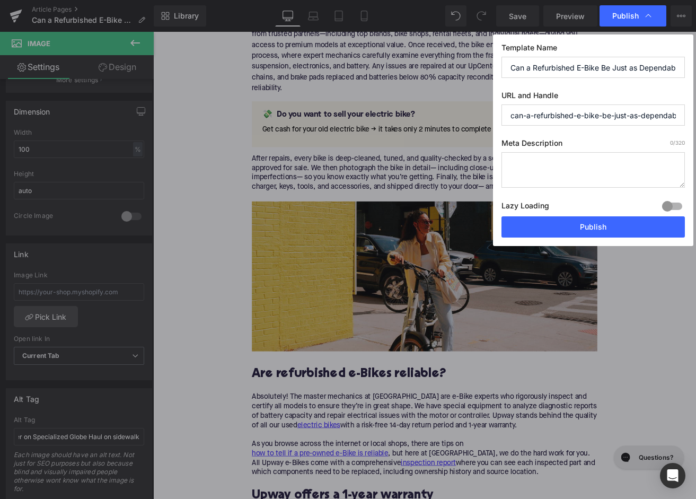
click at [559, 166] on textarea at bounding box center [592, 169] width 183 height 35
paste textarea "Discover just how dependable refurbished e-Bikes are— inspected, repaired, and …"
type textarea "Discover just how dependable refurbished e-Bikes are— inspected, repaired, and …"
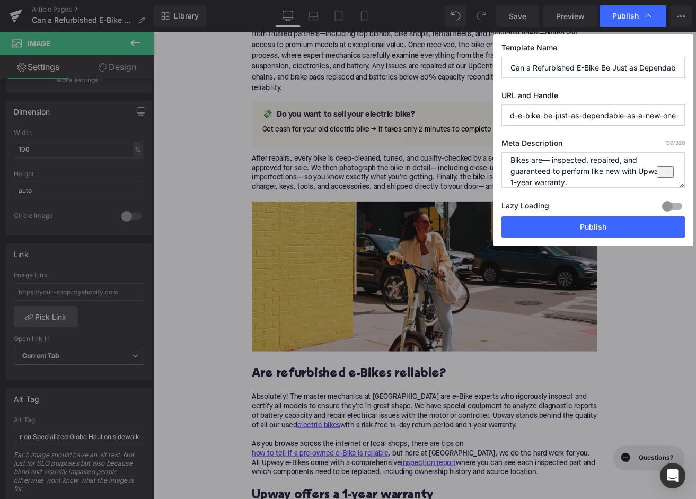
drag, startPoint x: 580, startPoint y: 114, endPoint x: 670, endPoint y: 115, distance: 90.1
click at [670, 115] on input "can-a-refurbished-e-bike-be-just-as-dependable-as-a-new-one" at bounding box center [592, 114] width 183 height 21
click at [584, 172] on textarea "Discover just how dependable refurbished e-Bikes are— inspected, repaired, and …" at bounding box center [592, 169] width 183 height 35
click at [565, 221] on button "Publish" at bounding box center [592, 226] width 183 height 21
